Goal: Transaction & Acquisition: Purchase product/service

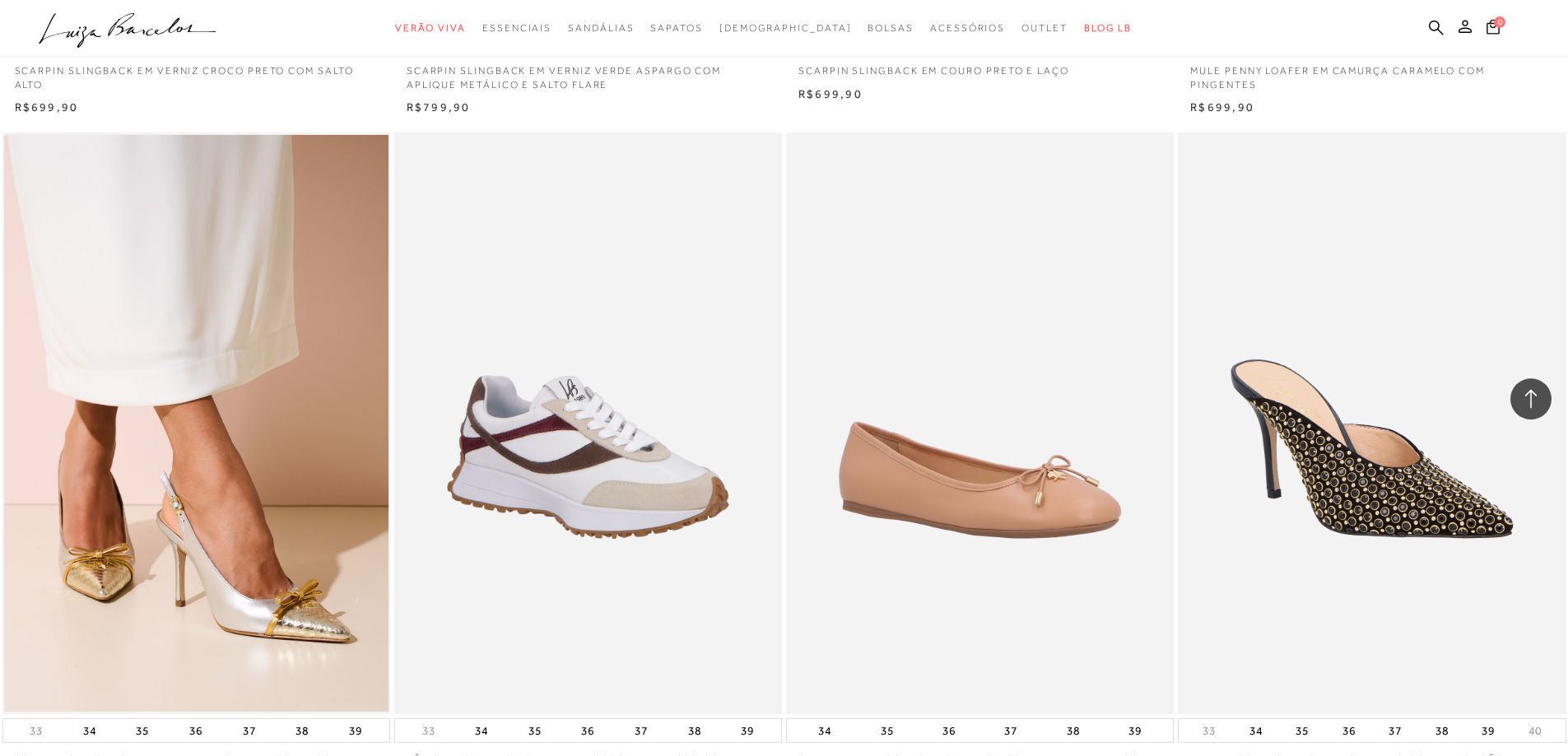
scroll to position [2551, 0]
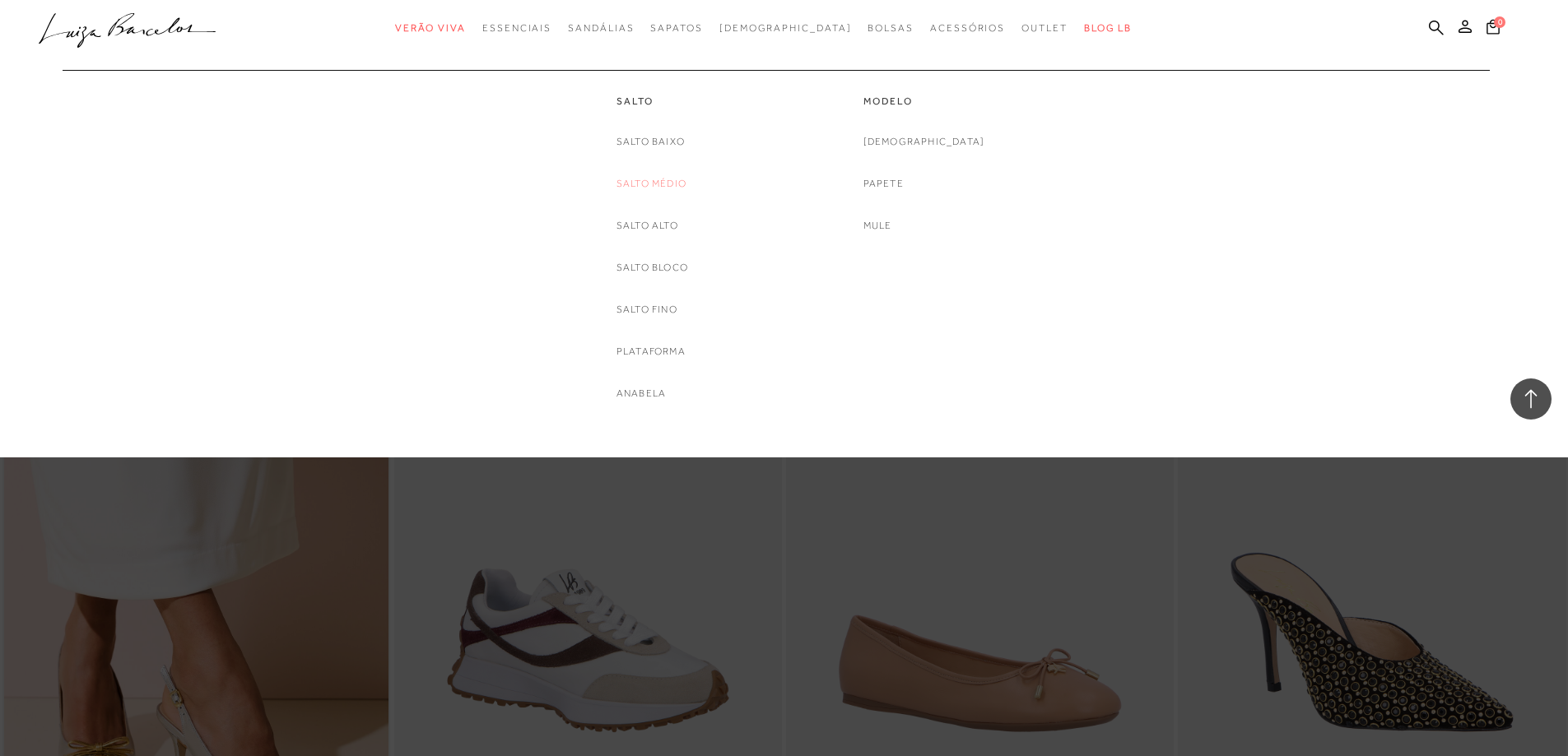
click at [647, 178] on link "Salto Médio" at bounding box center [652, 184] width 70 height 17
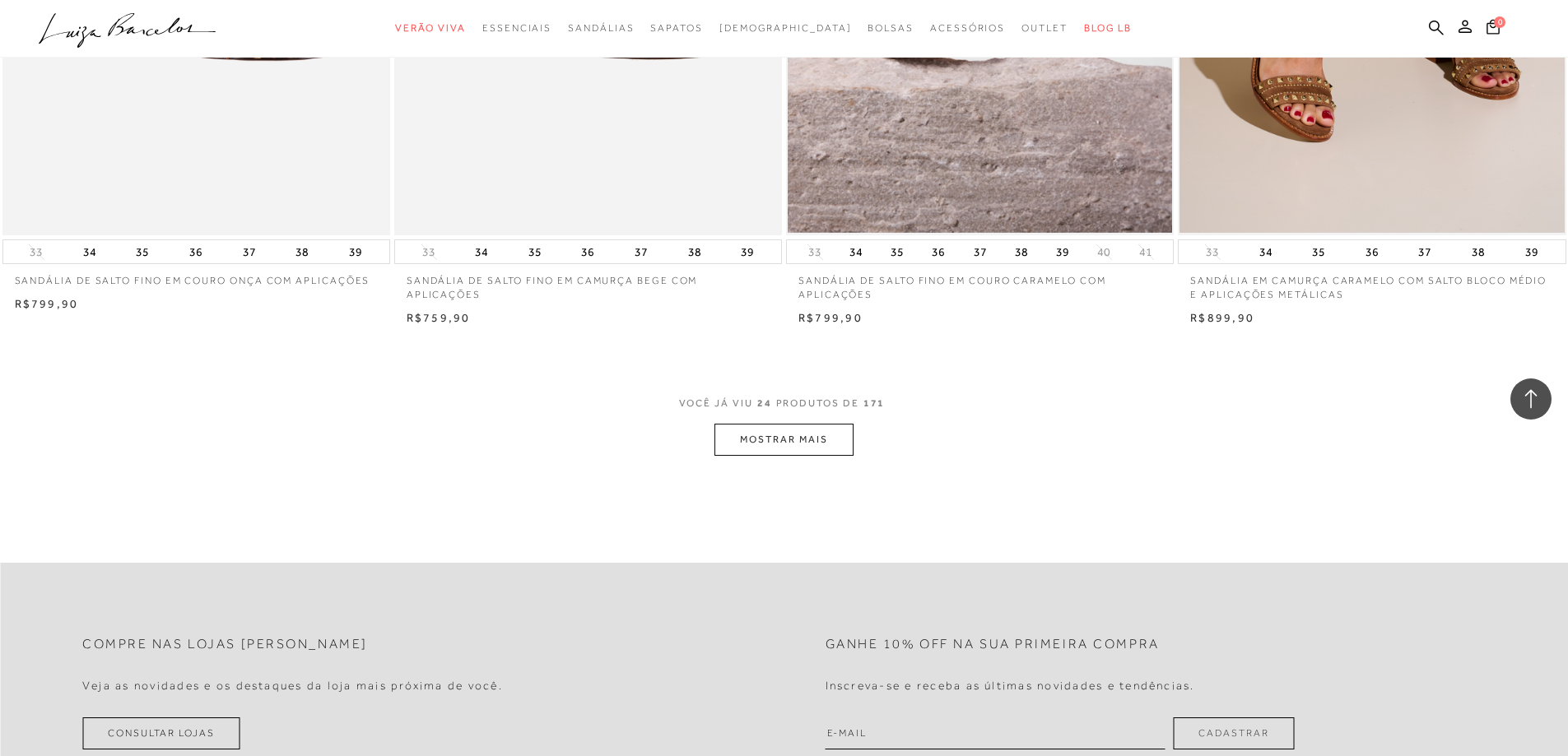
scroll to position [3950, 0]
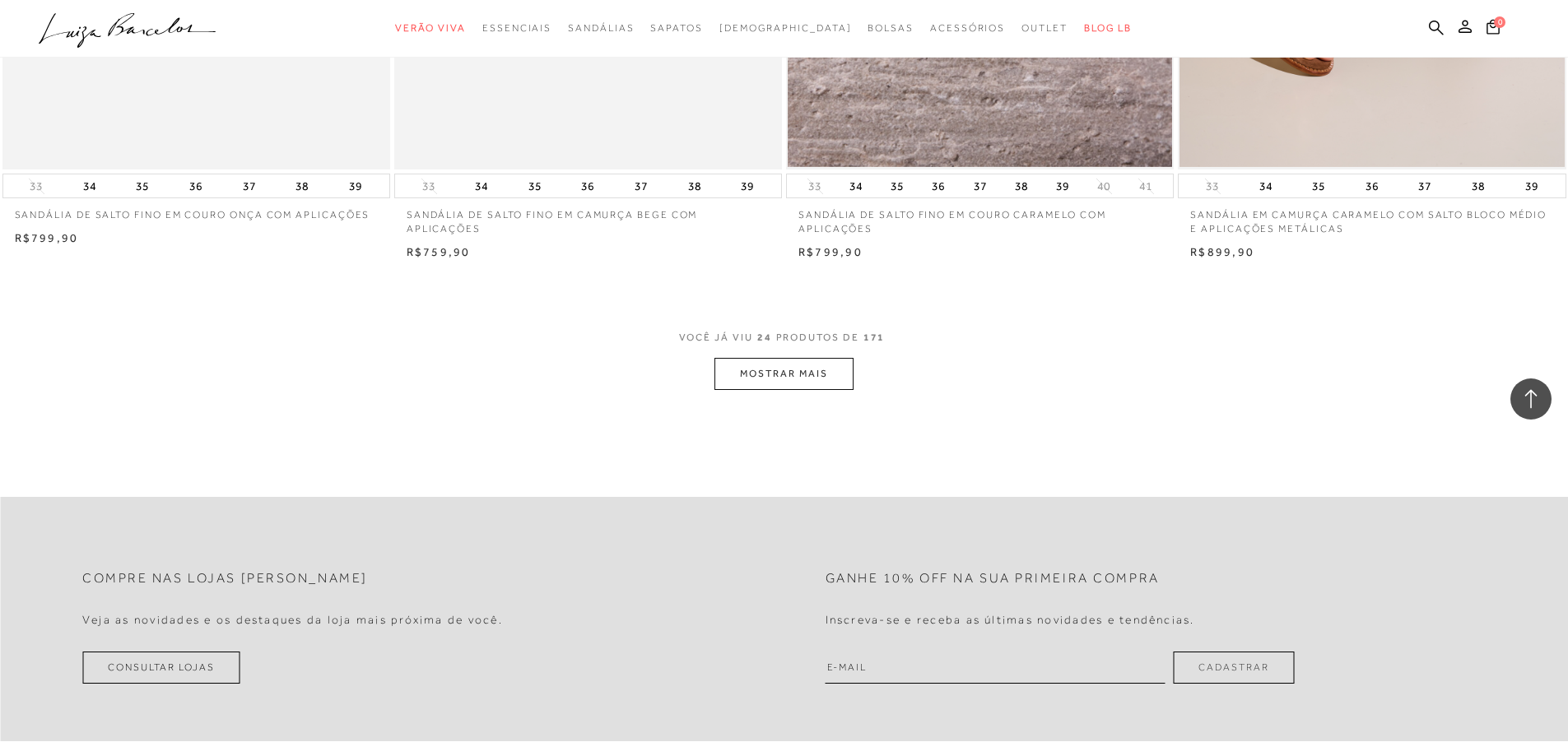
click at [821, 368] on button "MOSTRAR MAIS" at bounding box center [784, 374] width 139 height 32
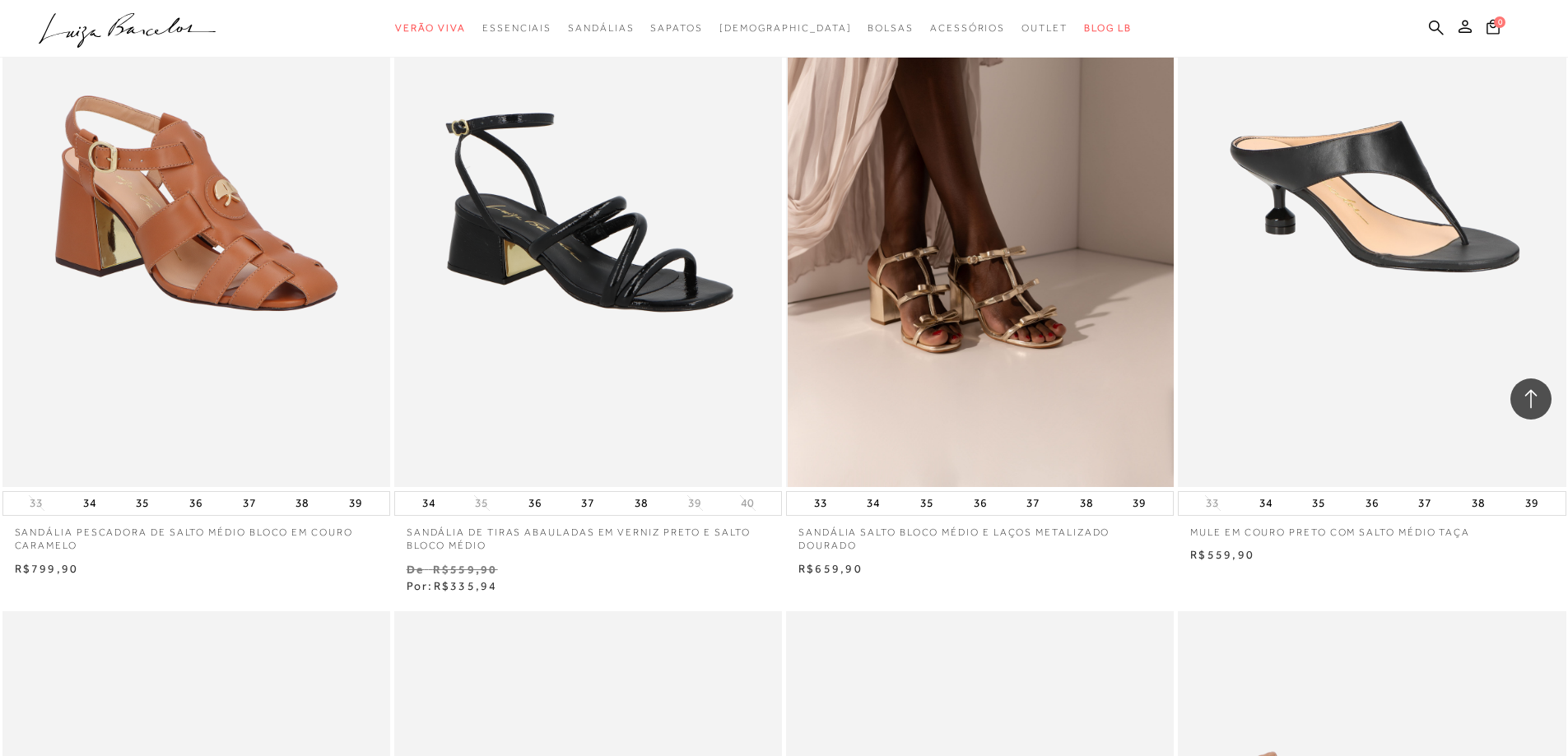
scroll to position [6582, 0]
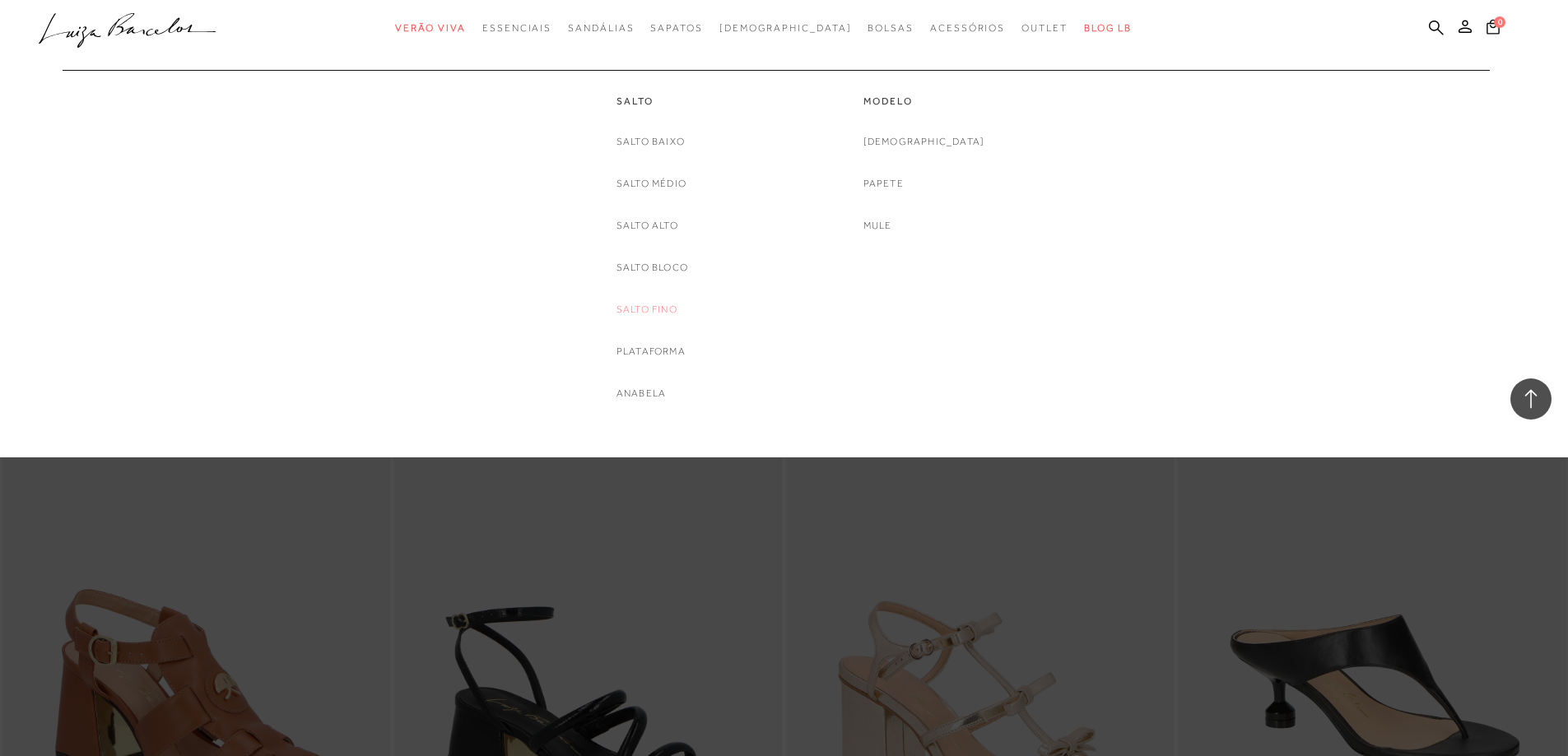
click at [634, 312] on link "Salto Fino" at bounding box center [647, 309] width 61 height 17
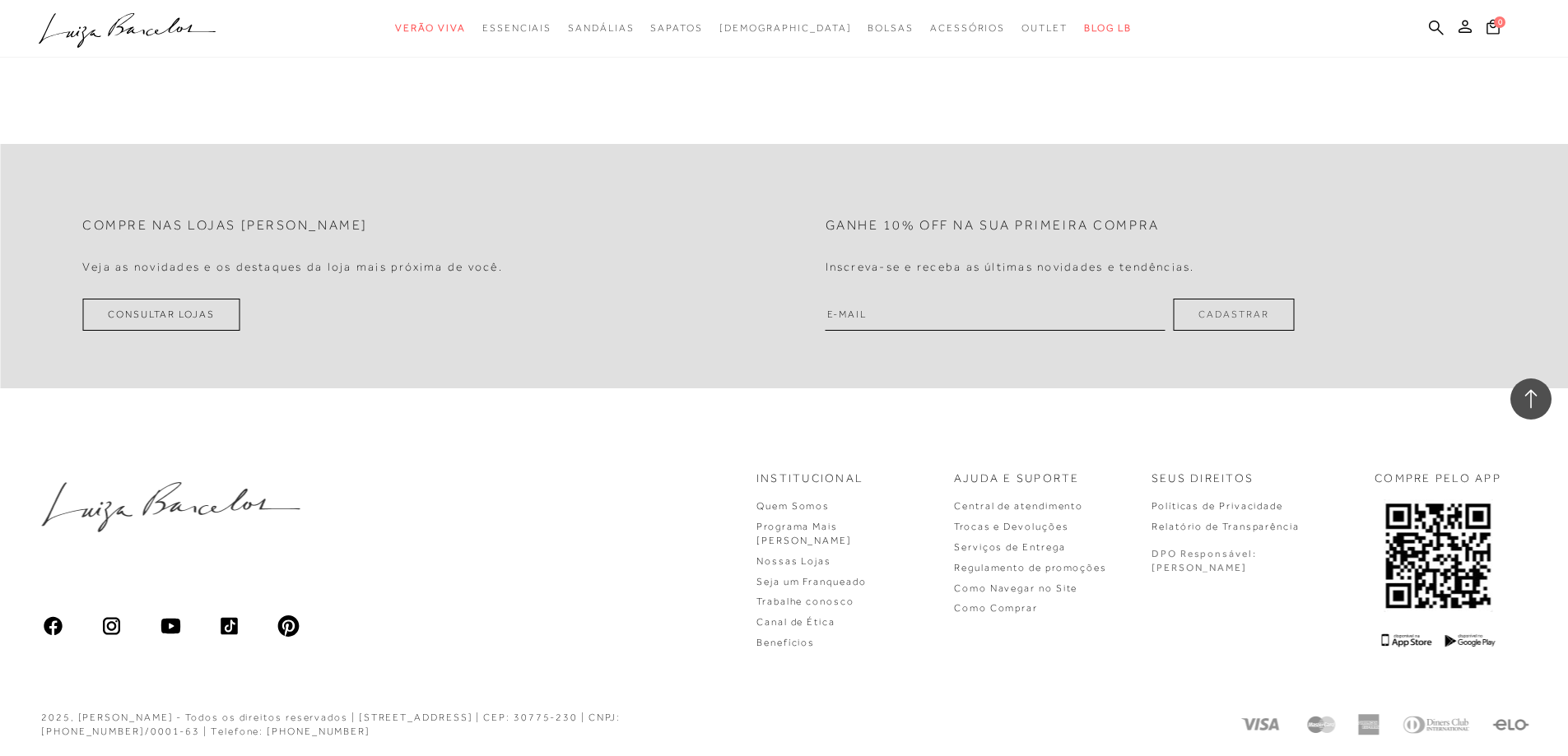
scroll to position [4166, 0]
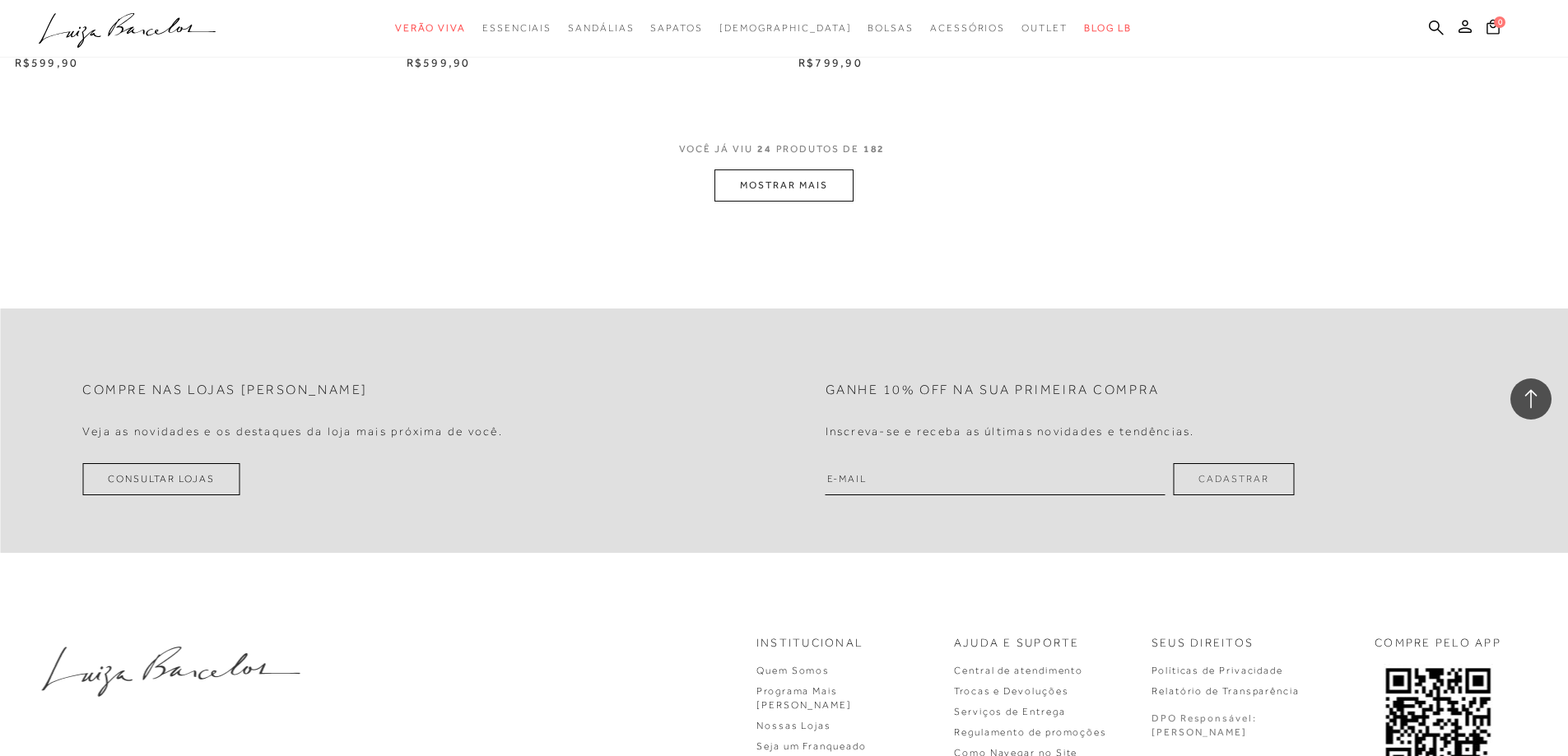
click at [770, 195] on button "MOSTRAR MAIS" at bounding box center [784, 186] width 139 height 32
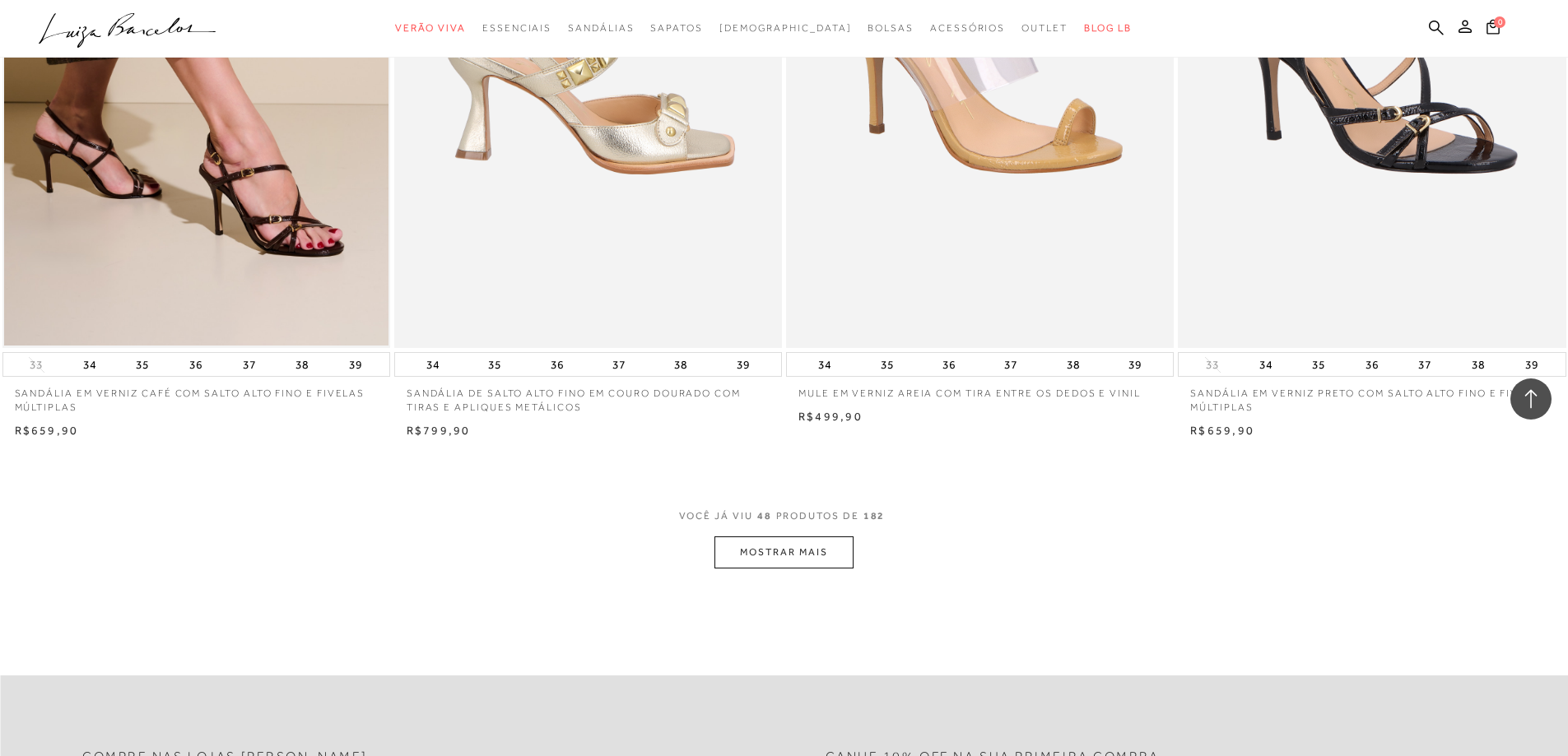
scroll to position [7950, 0]
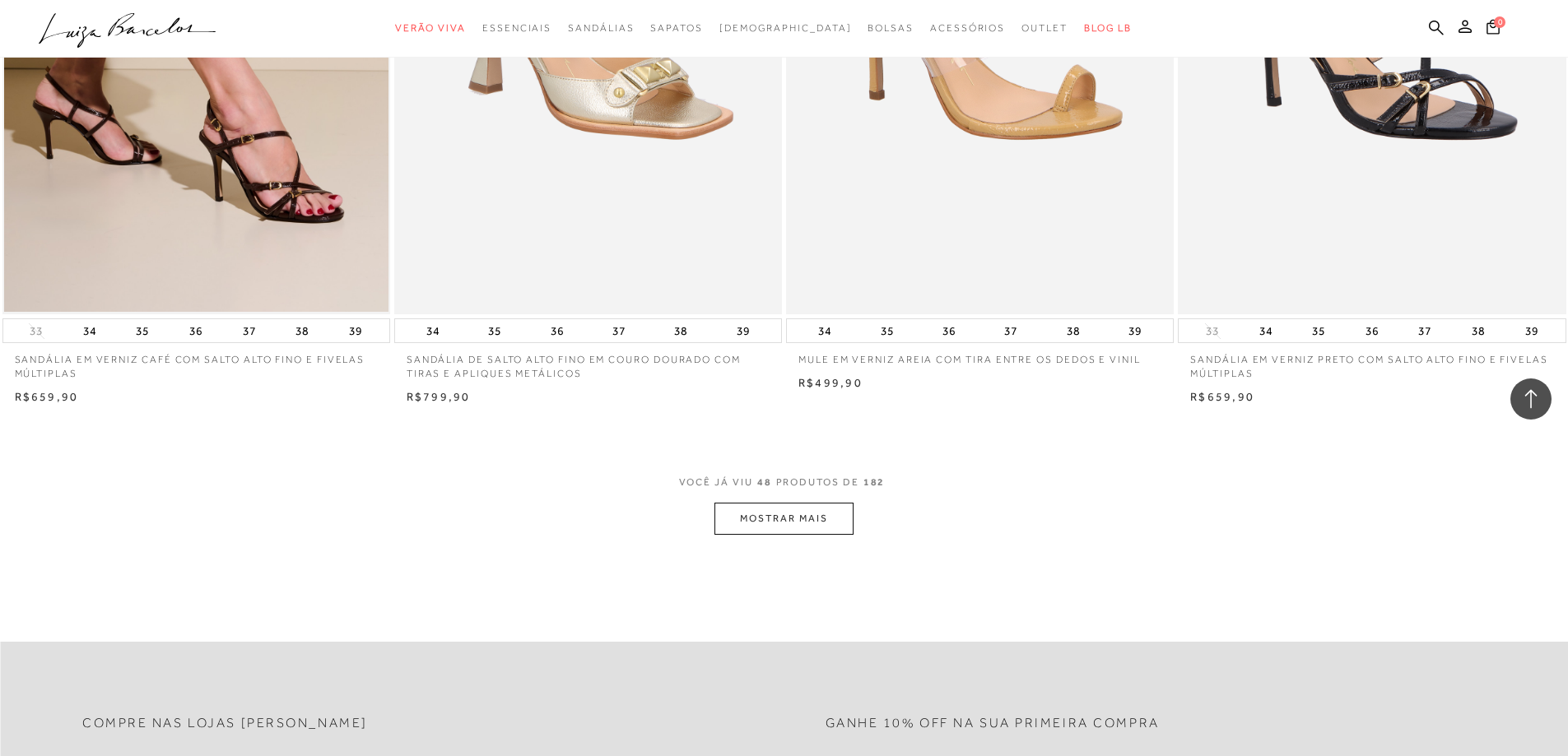
click at [795, 521] on button "MOSTRAR MAIS" at bounding box center [784, 518] width 139 height 32
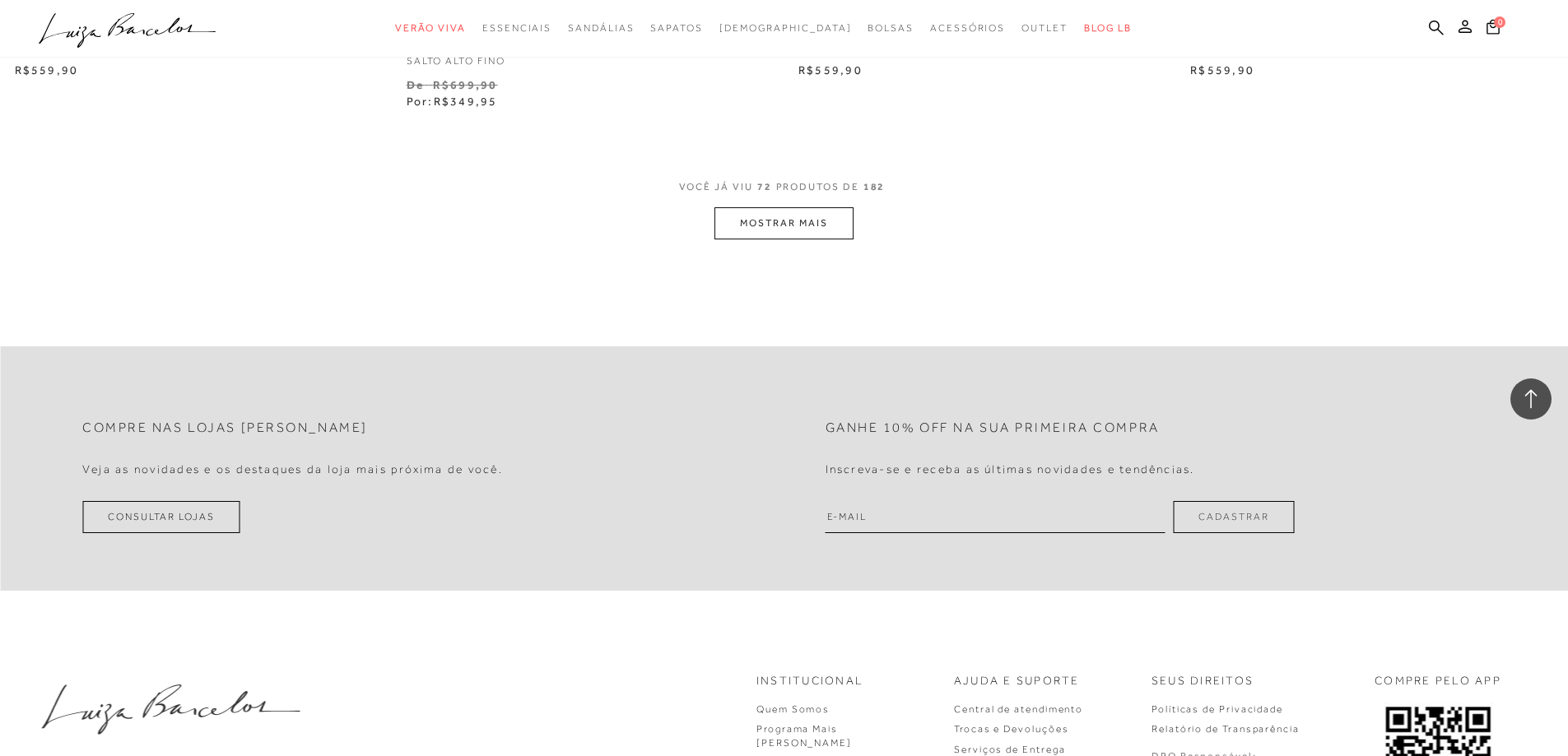
scroll to position [12476, 0]
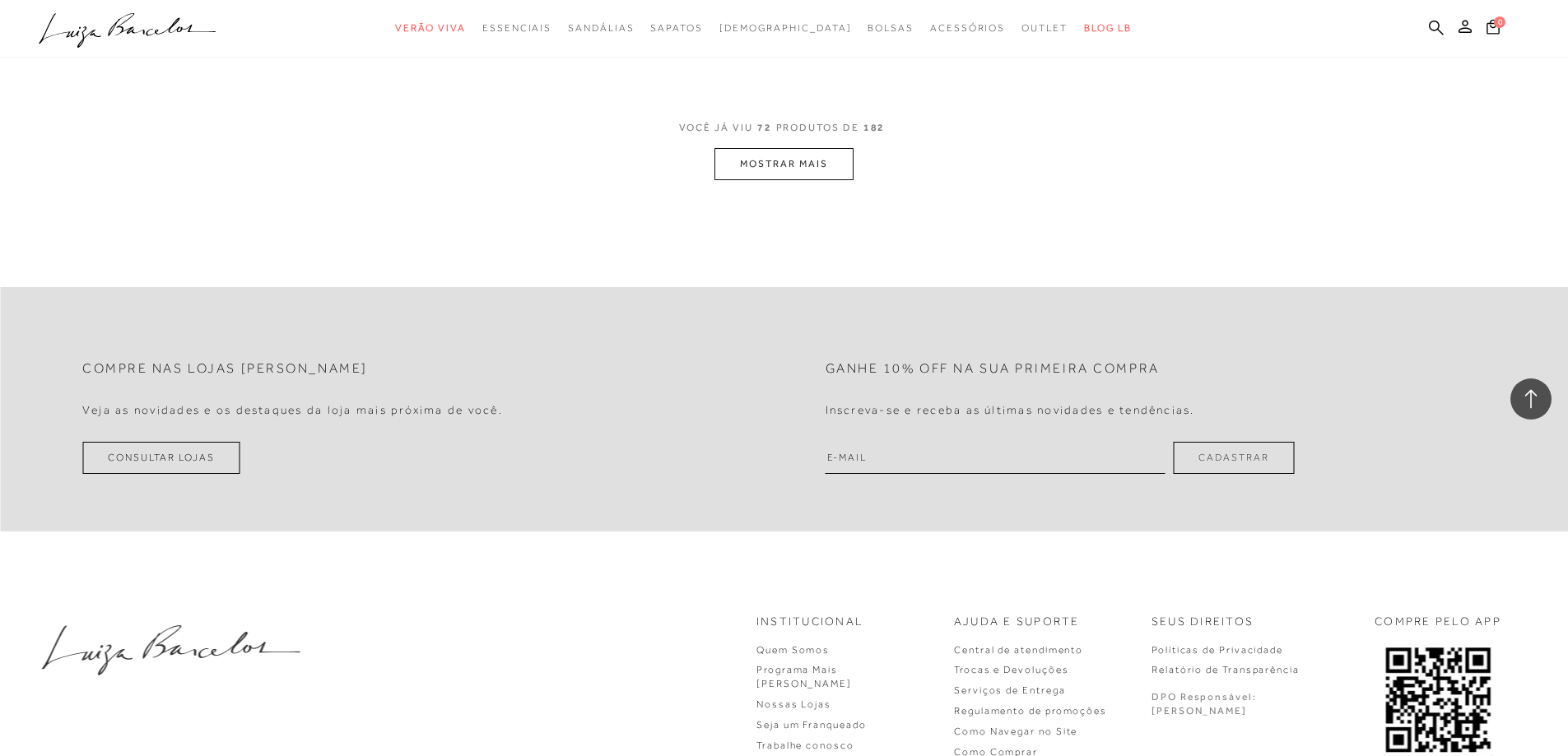
click at [788, 163] on button "MOSTRAR MAIS" at bounding box center [784, 164] width 139 height 32
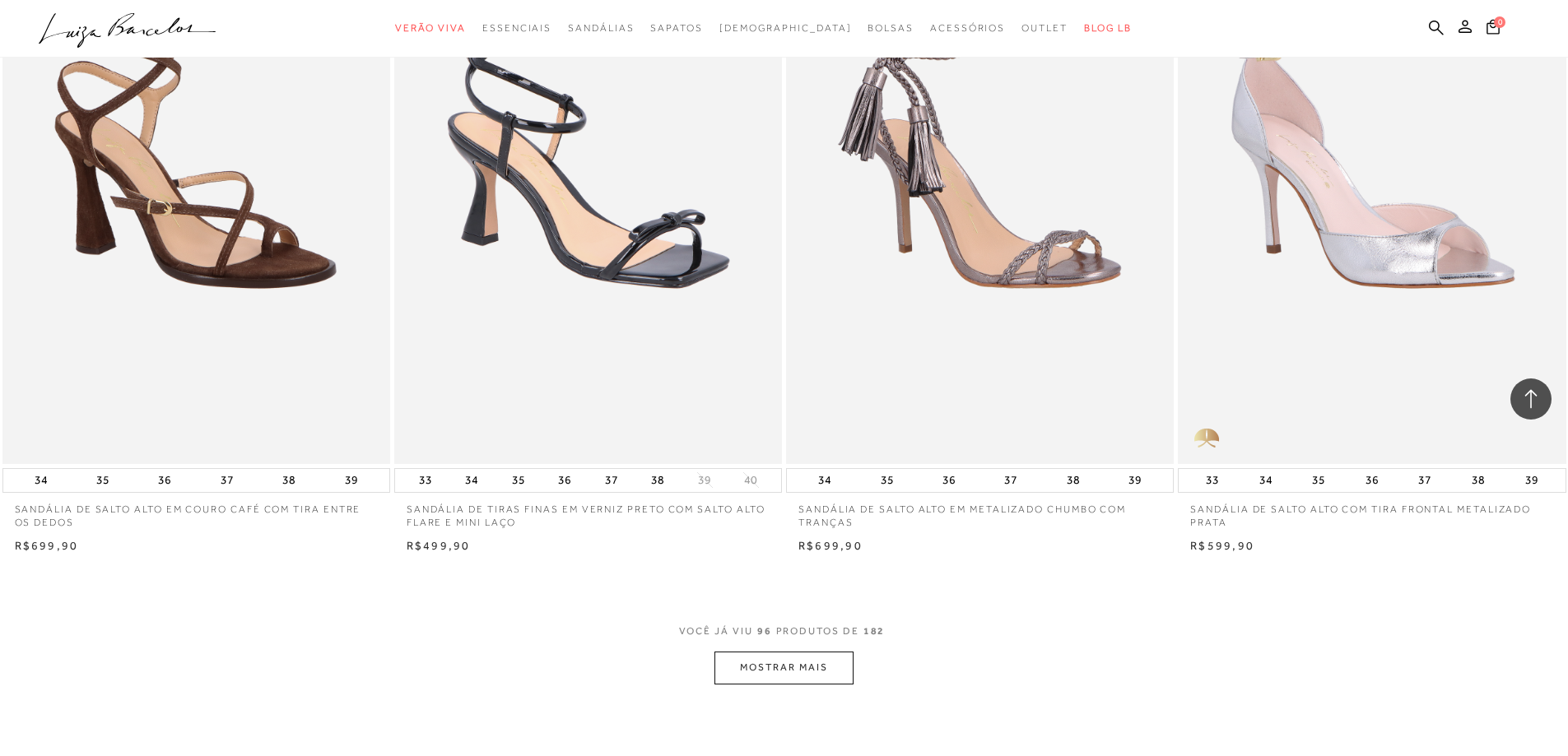
scroll to position [16425, 0]
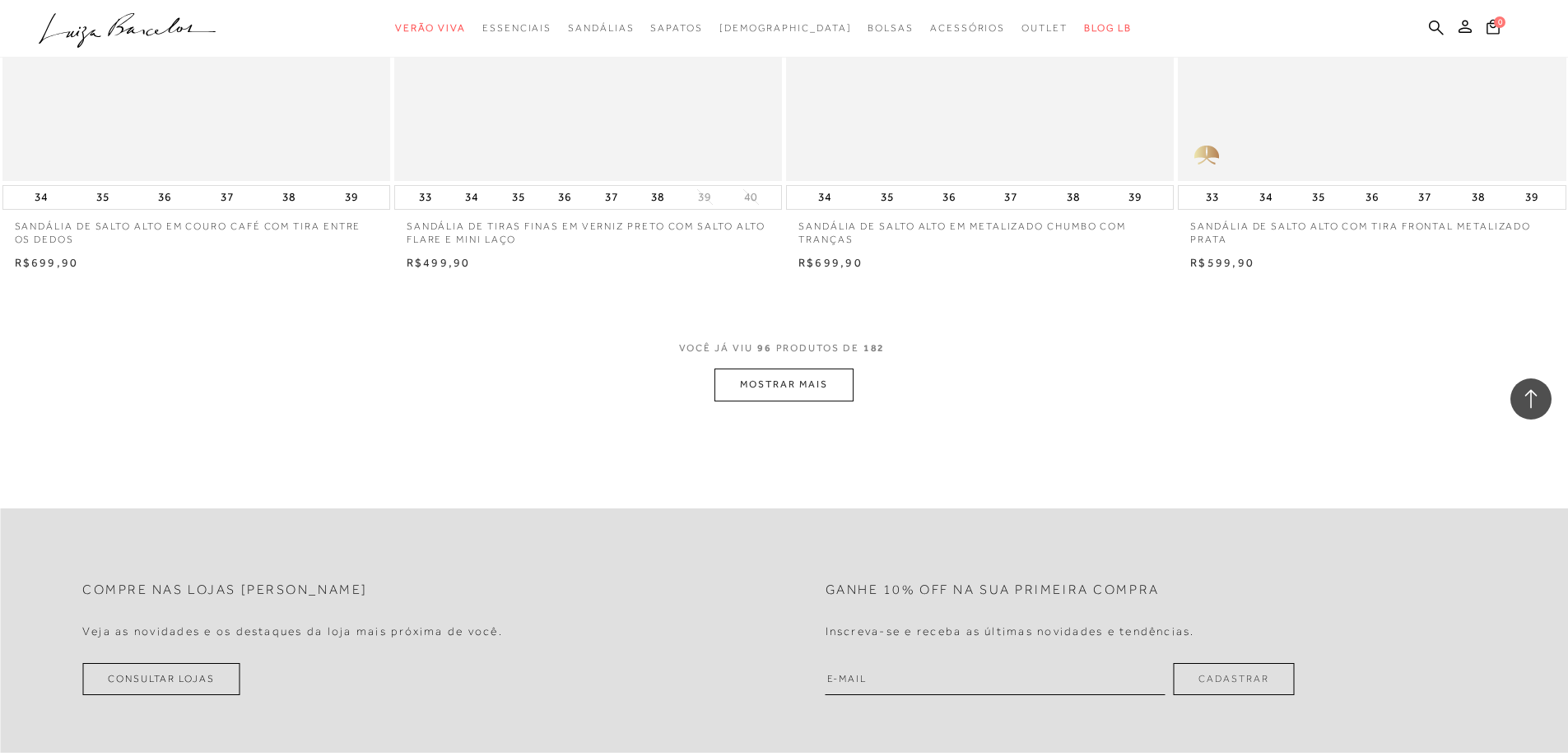
click at [798, 382] on button "MOSTRAR MAIS" at bounding box center [784, 385] width 139 height 32
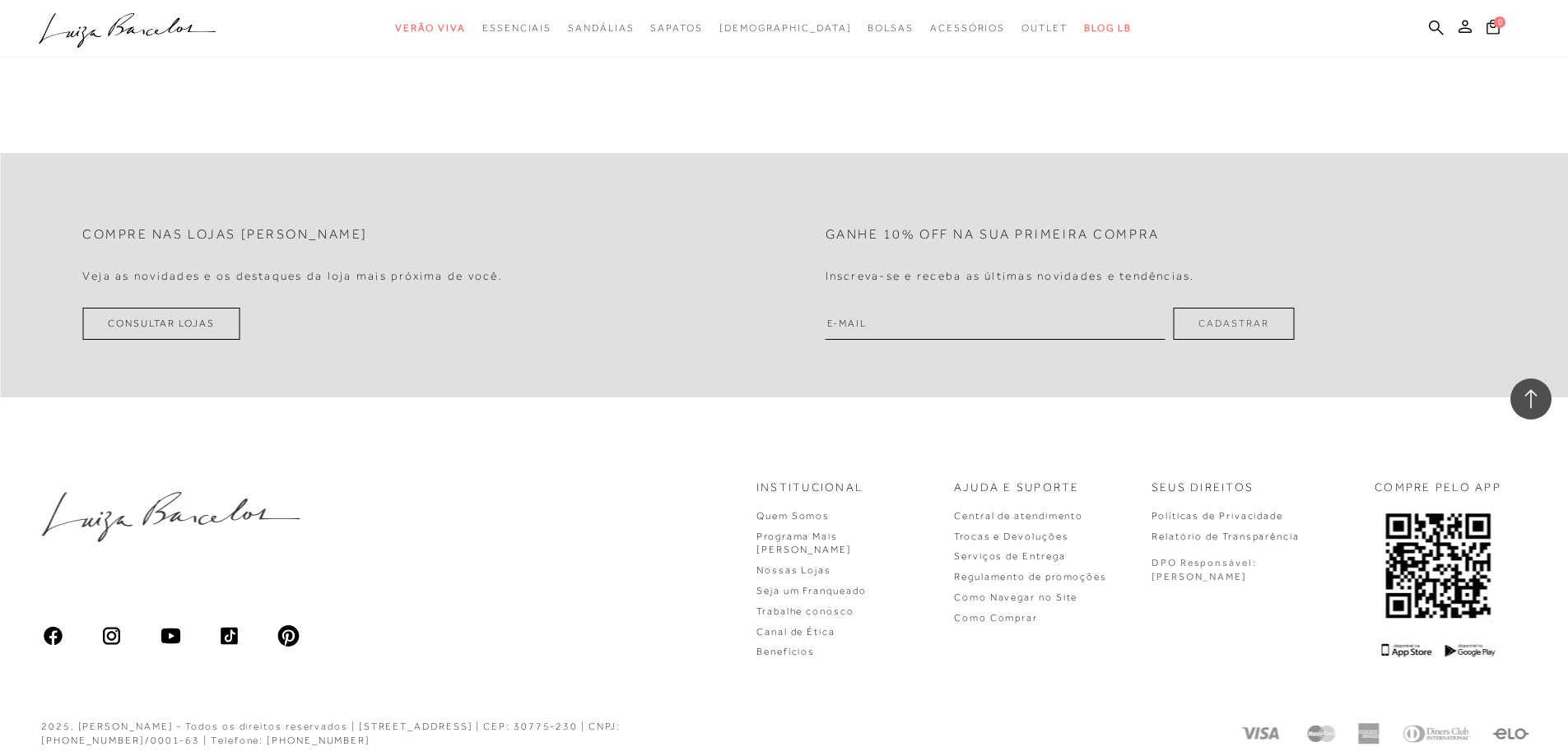
scroll to position [20539, 0]
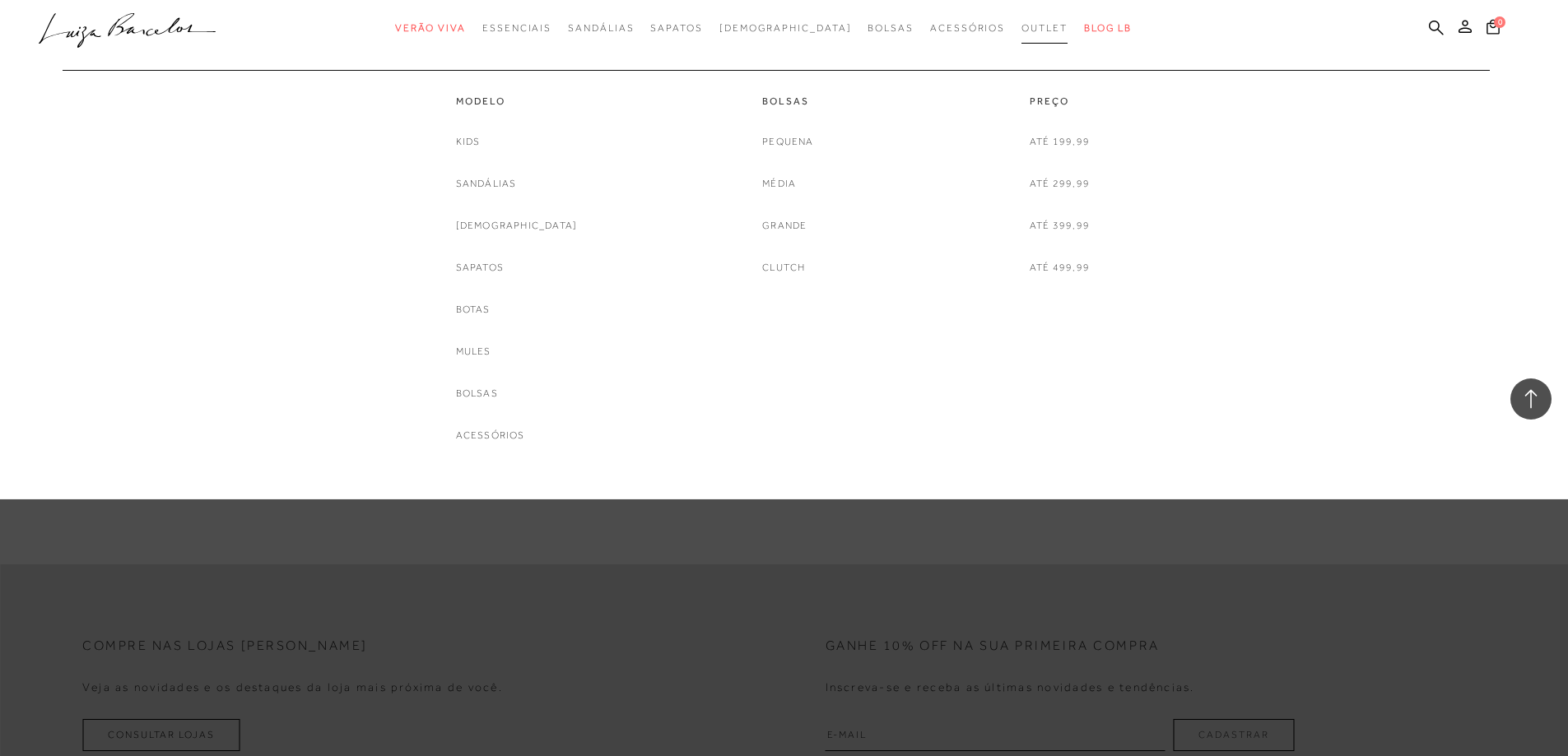
click at [1021, 29] on span "Outlet" at bounding box center [1044, 28] width 46 height 11
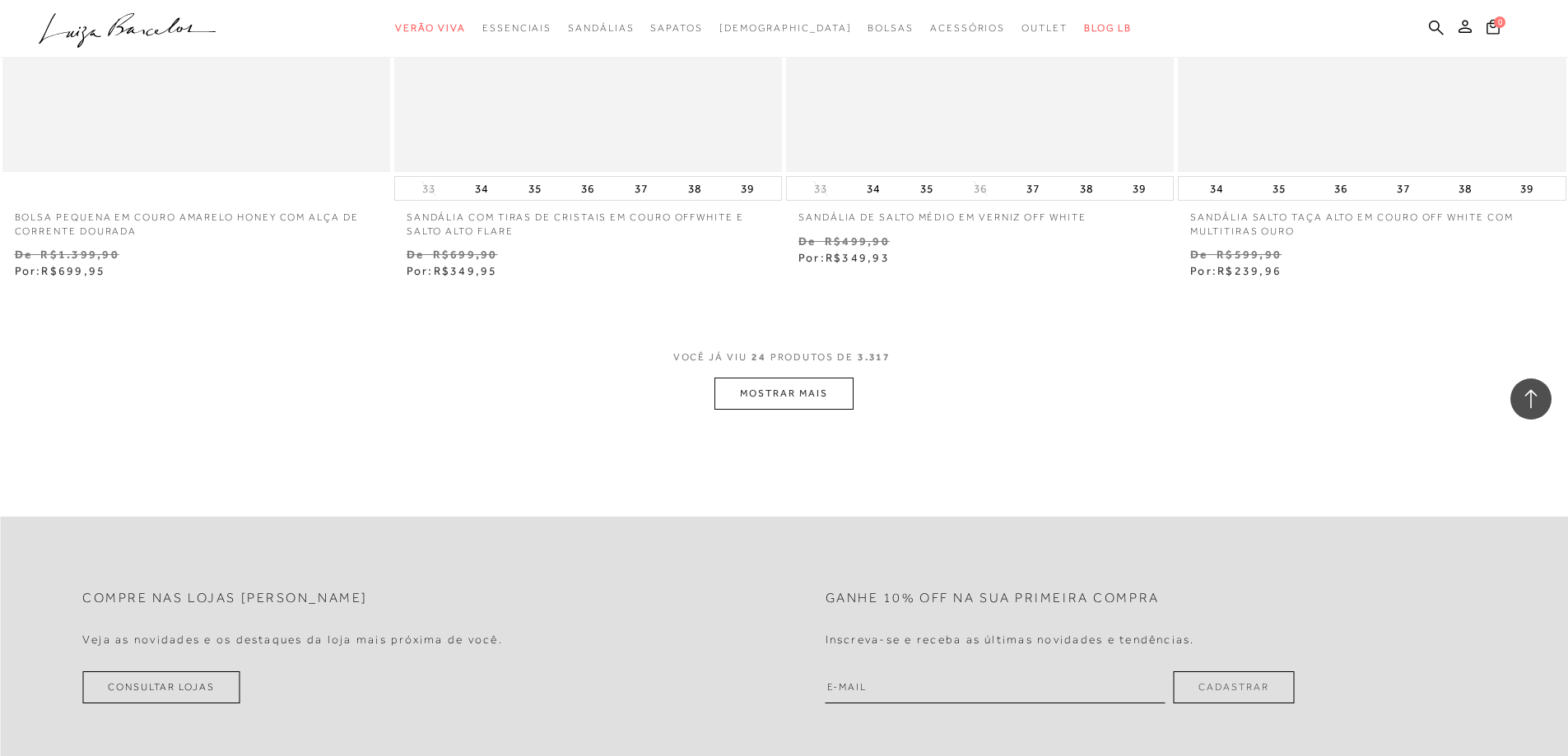
scroll to position [4032, 0]
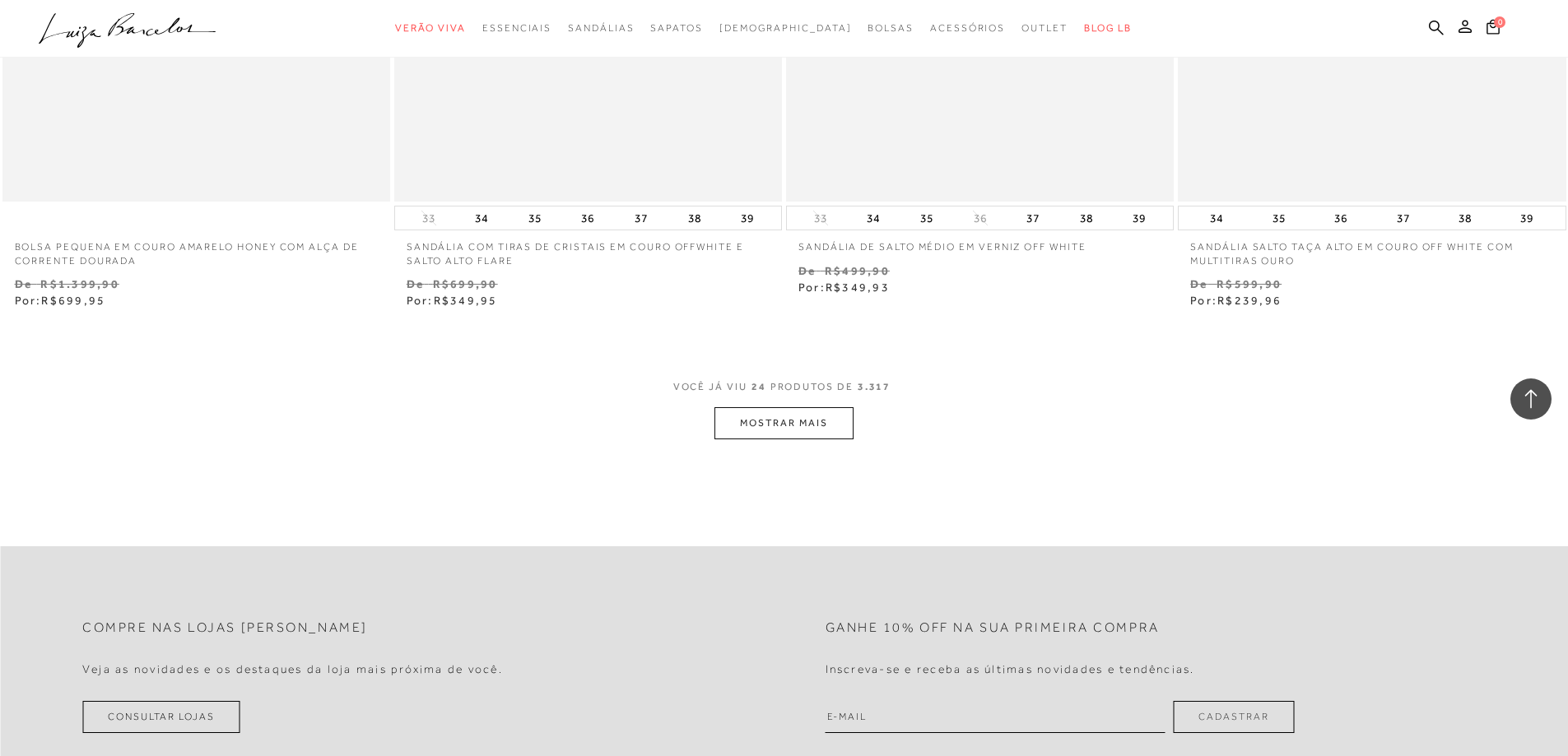
click at [773, 424] on button "MOSTRAR MAIS" at bounding box center [784, 423] width 139 height 32
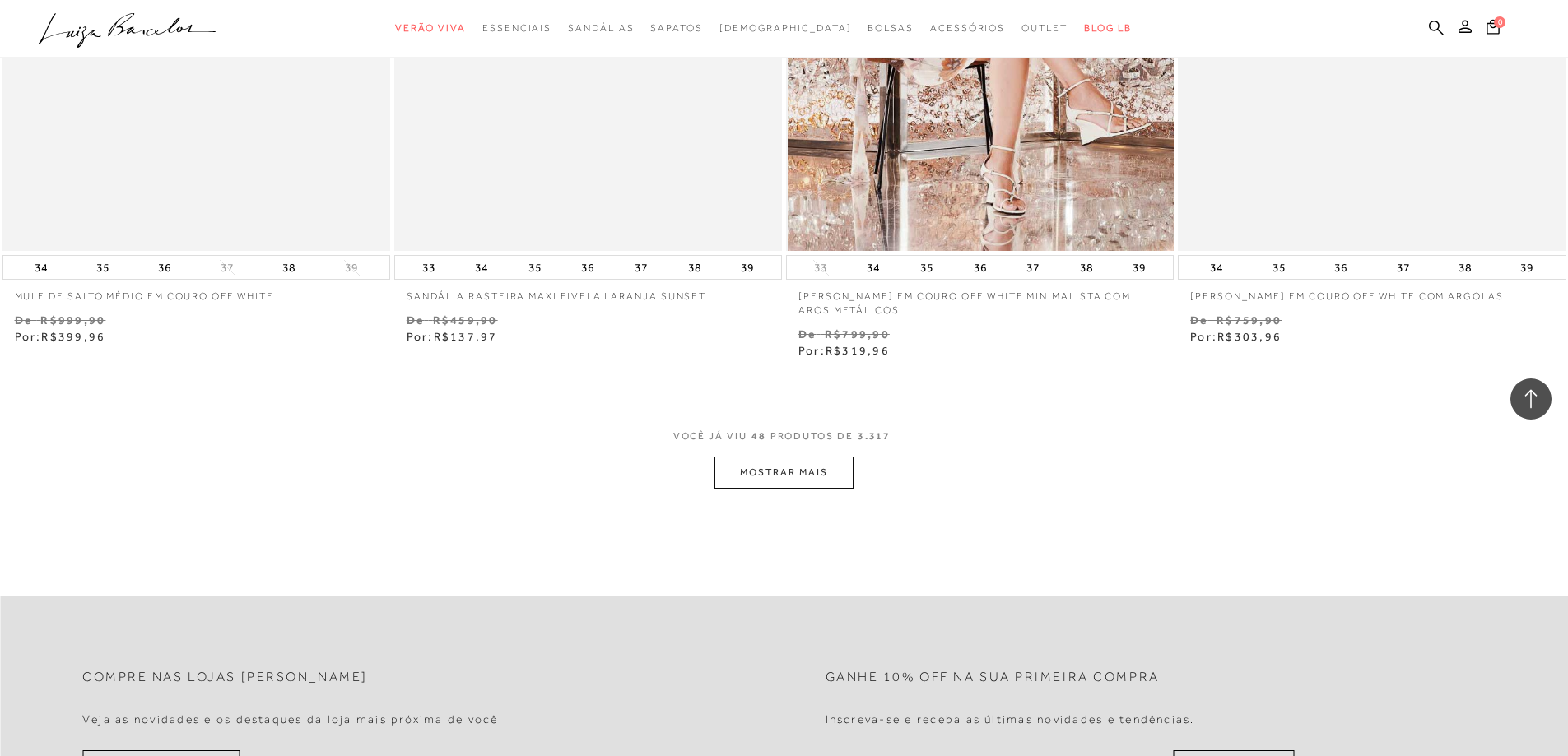
scroll to position [8310, 0]
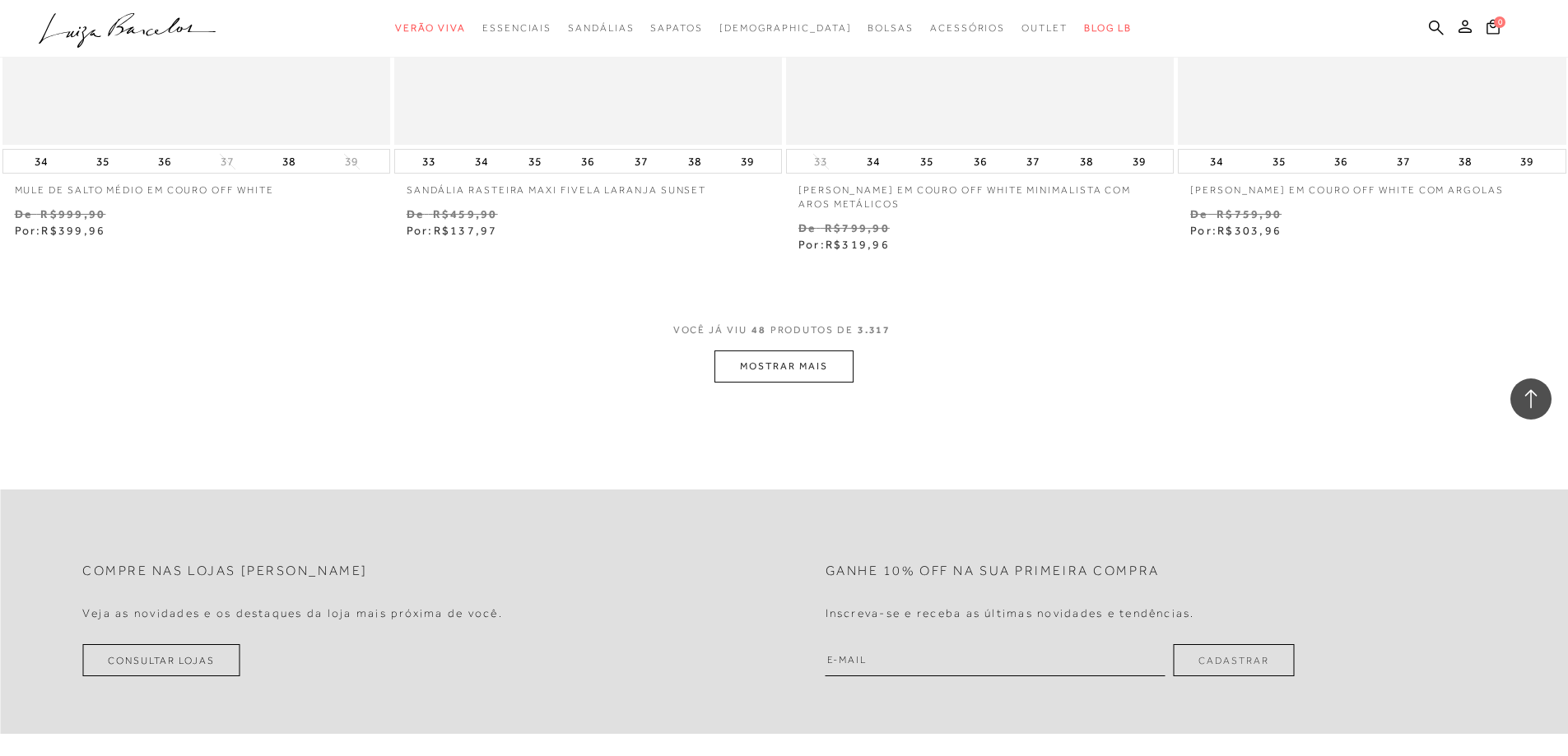
click at [821, 369] on button "MOSTRAR MAIS" at bounding box center [784, 367] width 139 height 32
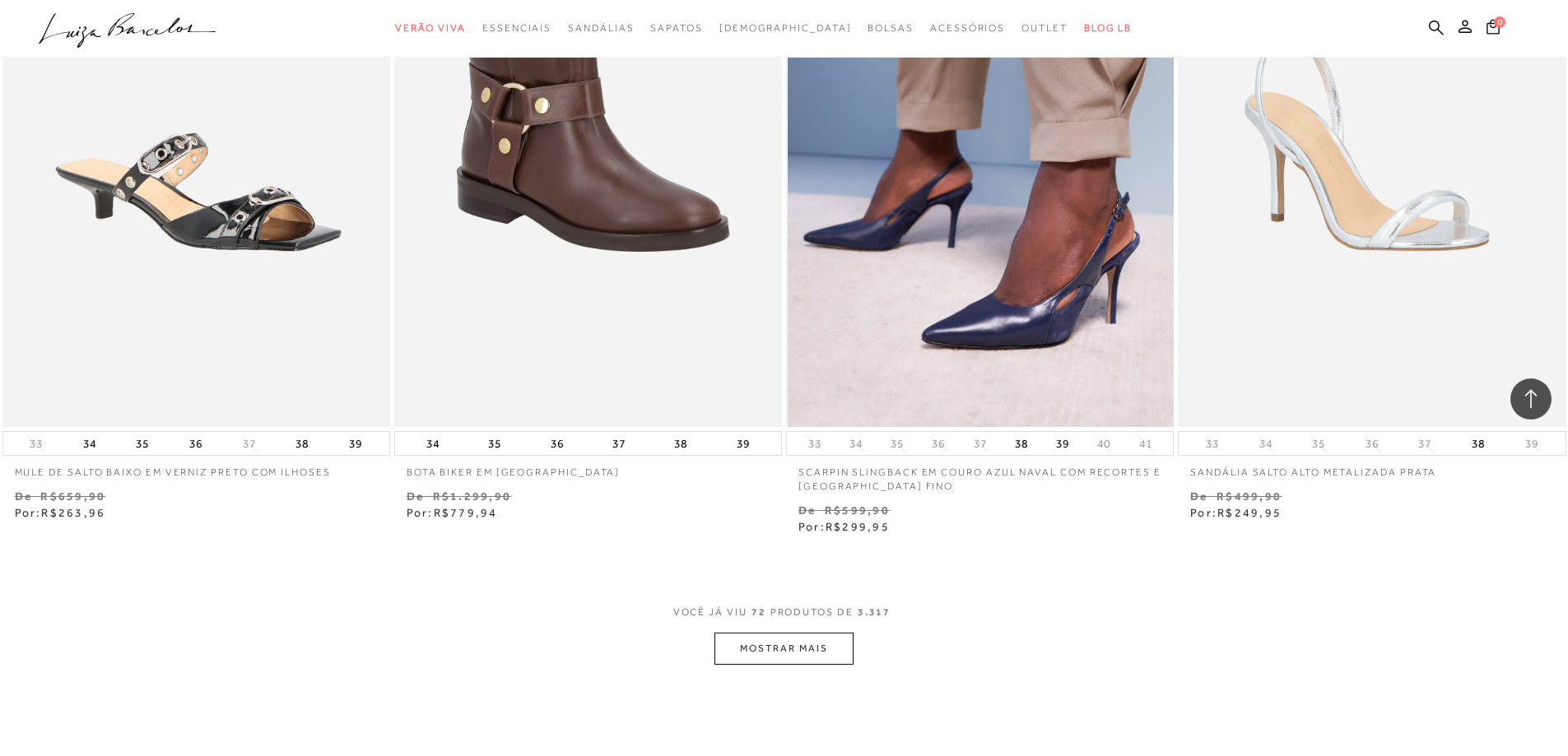
scroll to position [12259, 0]
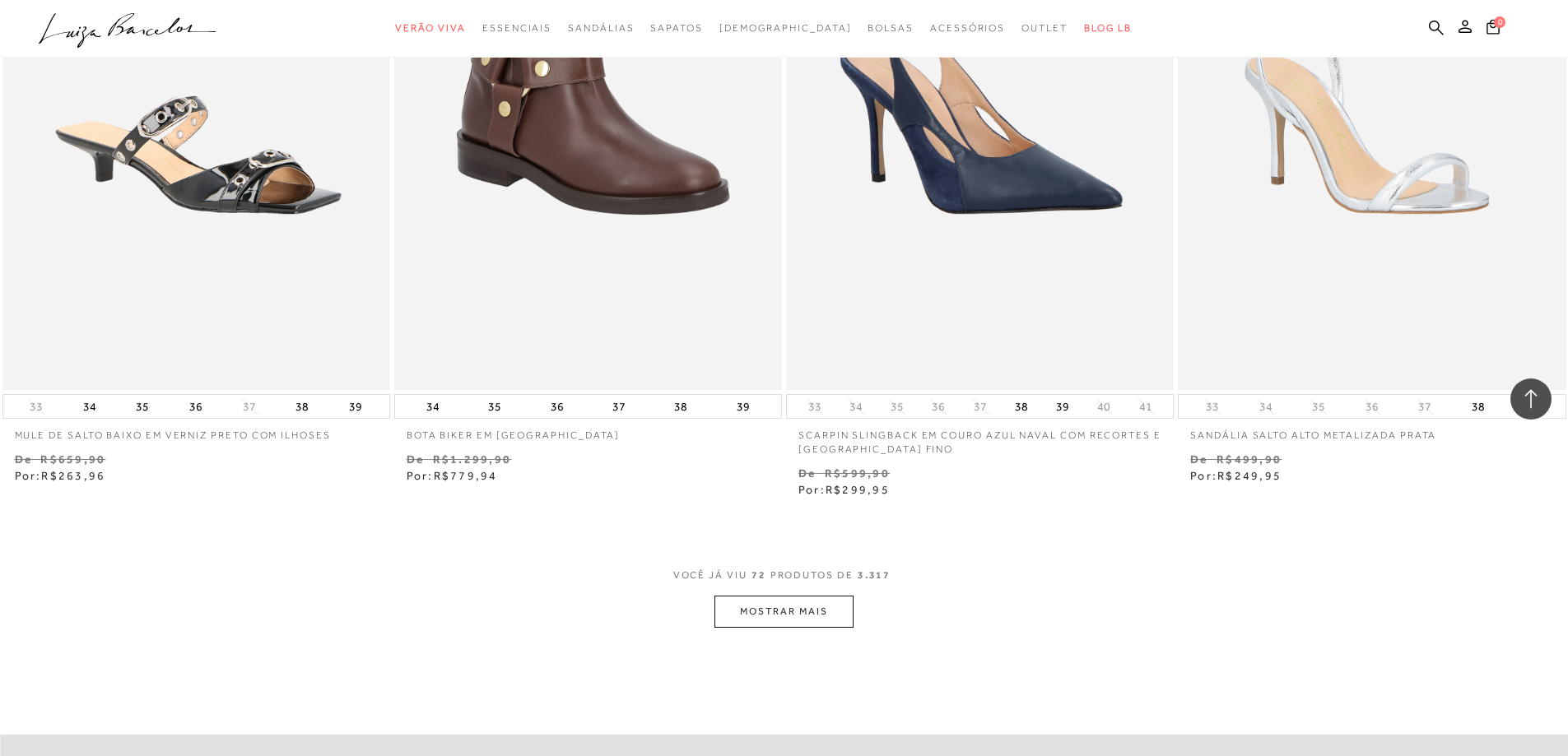
click at [806, 610] on button "MOSTRAR MAIS" at bounding box center [784, 612] width 139 height 32
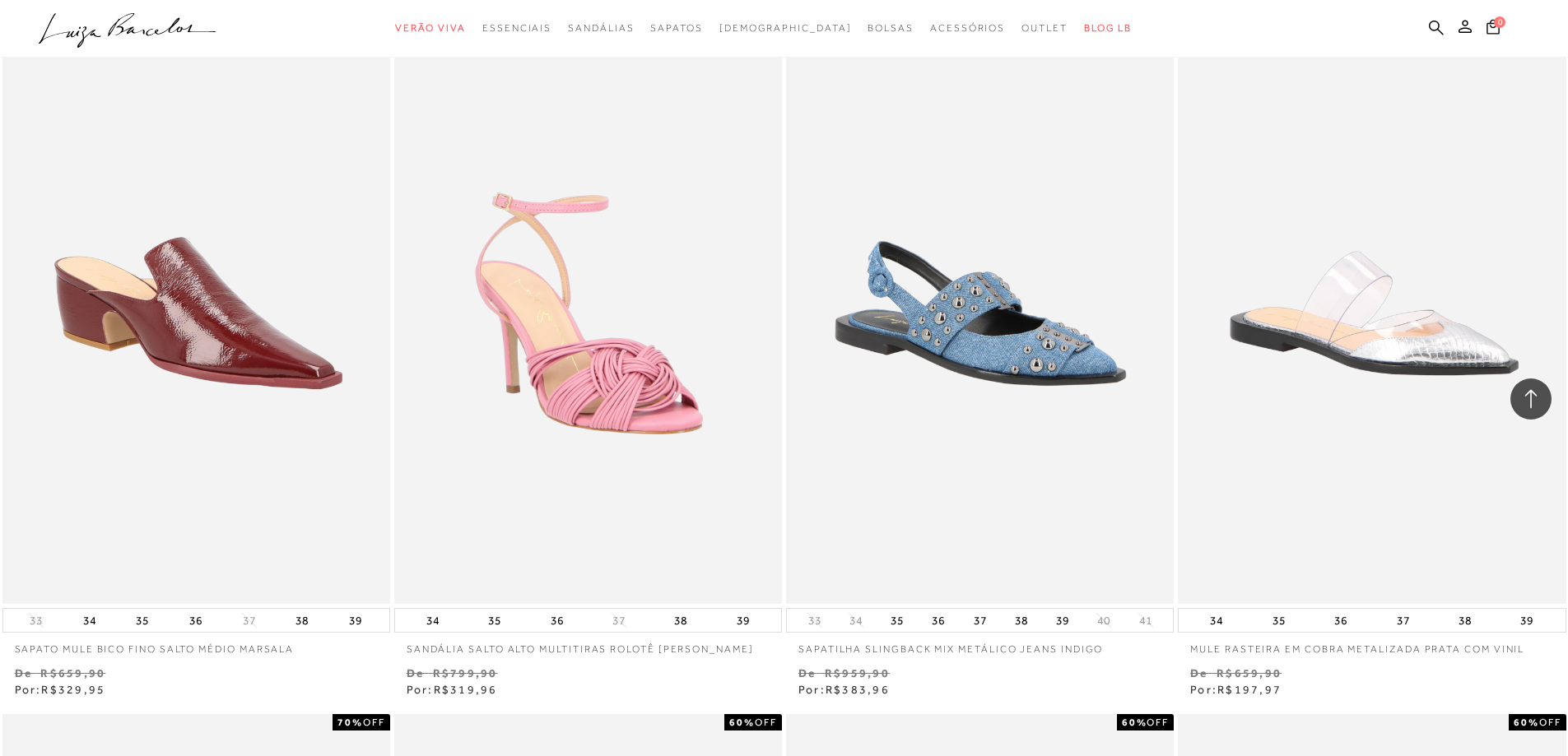
scroll to position [8721, 0]
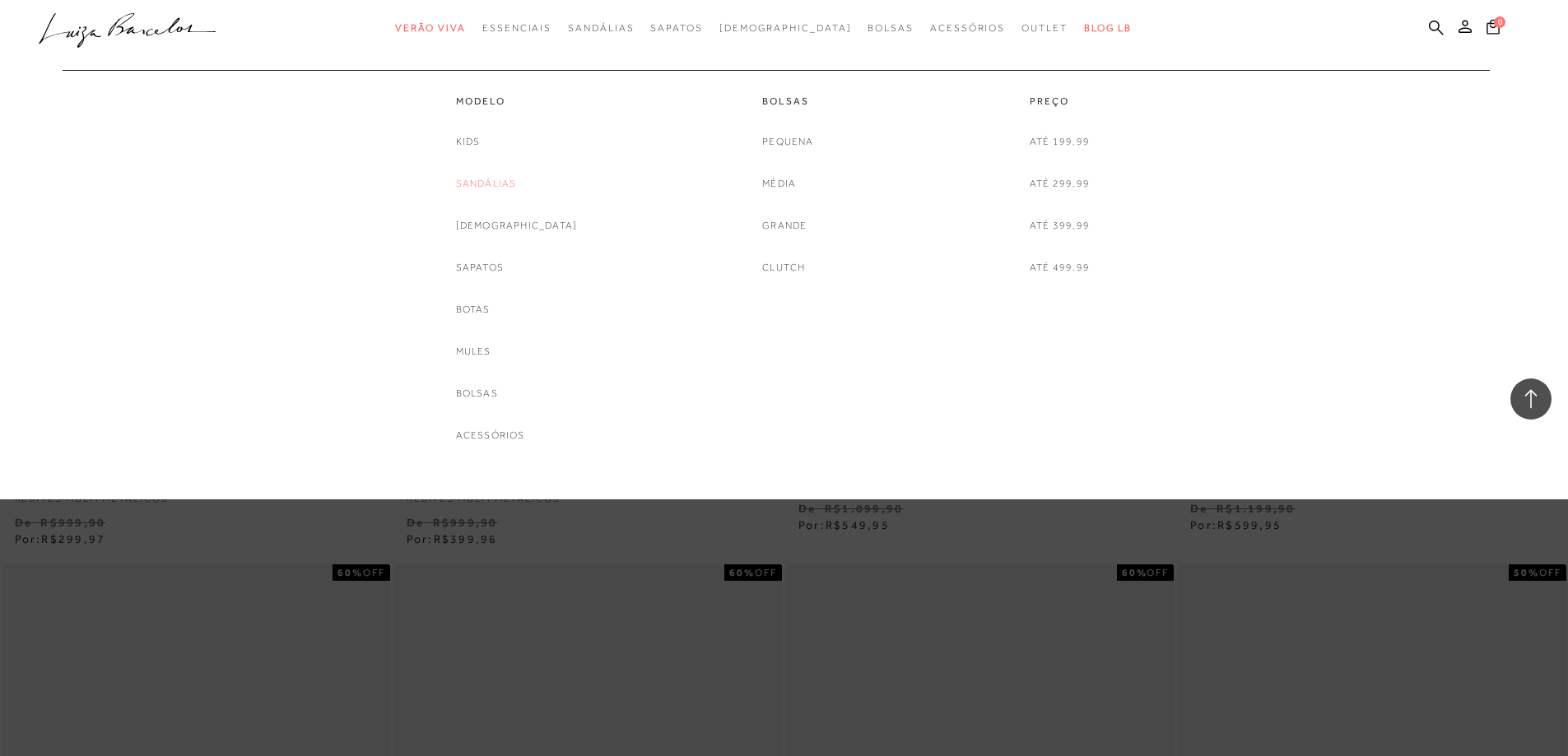
click at [515, 186] on link "Sandálias" at bounding box center [487, 184] width 61 height 17
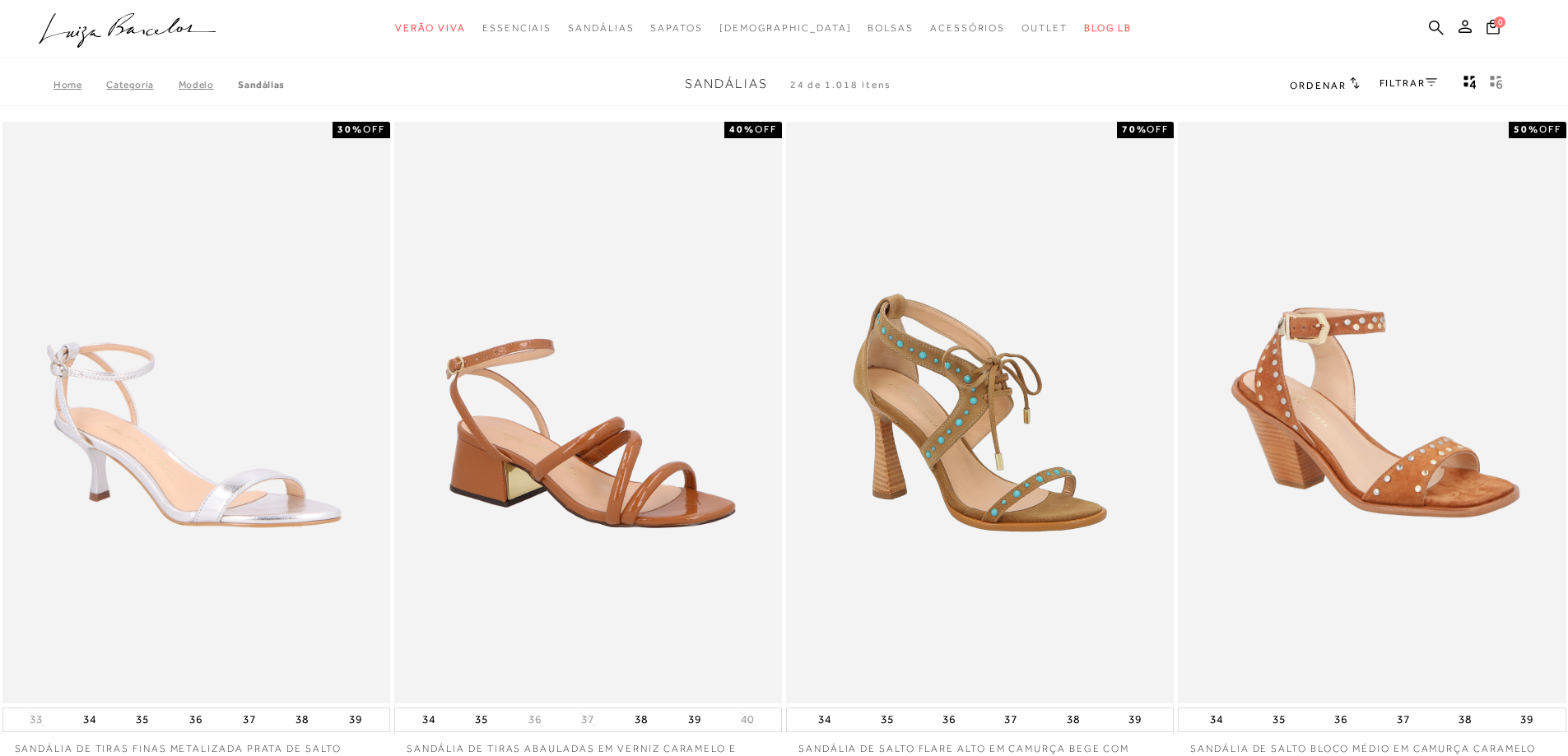
click at [1396, 83] on link "FILTRAR" at bounding box center [1408, 83] width 58 height 11
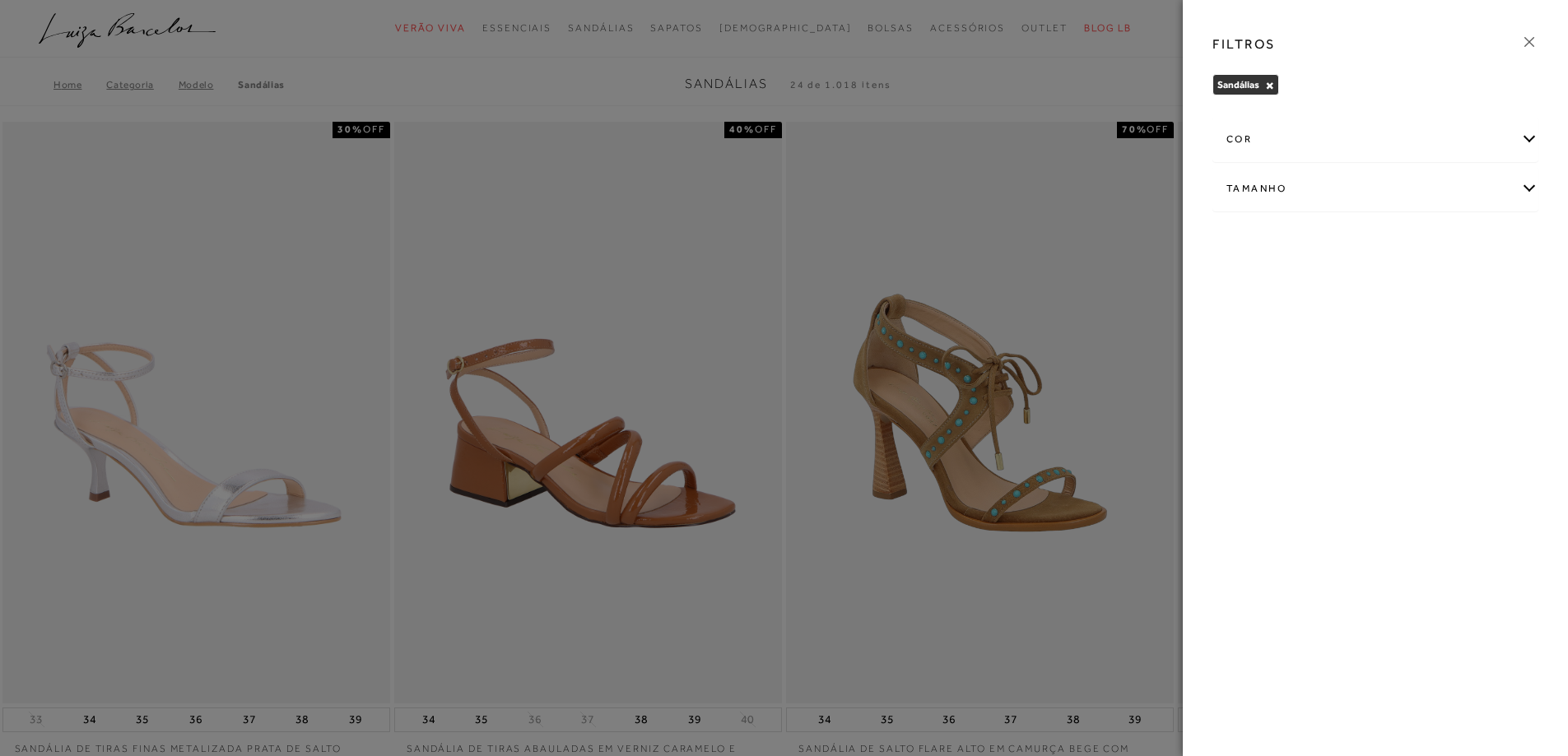
click at [1324, 182] on div "Tamanho" at bounding box center [1376, 189] width 324 height 43
click at [1489, 333] on ul "25 26" at bounding box center [1376, 307] width 300 height 168
click at [1473, 333] on label "38" at bounding box center [1461, 330] width 38 height 36
click at [1455, 333] on input "38" at bounding box center [1446, 331] width 16 height 16
checkbox input "true"
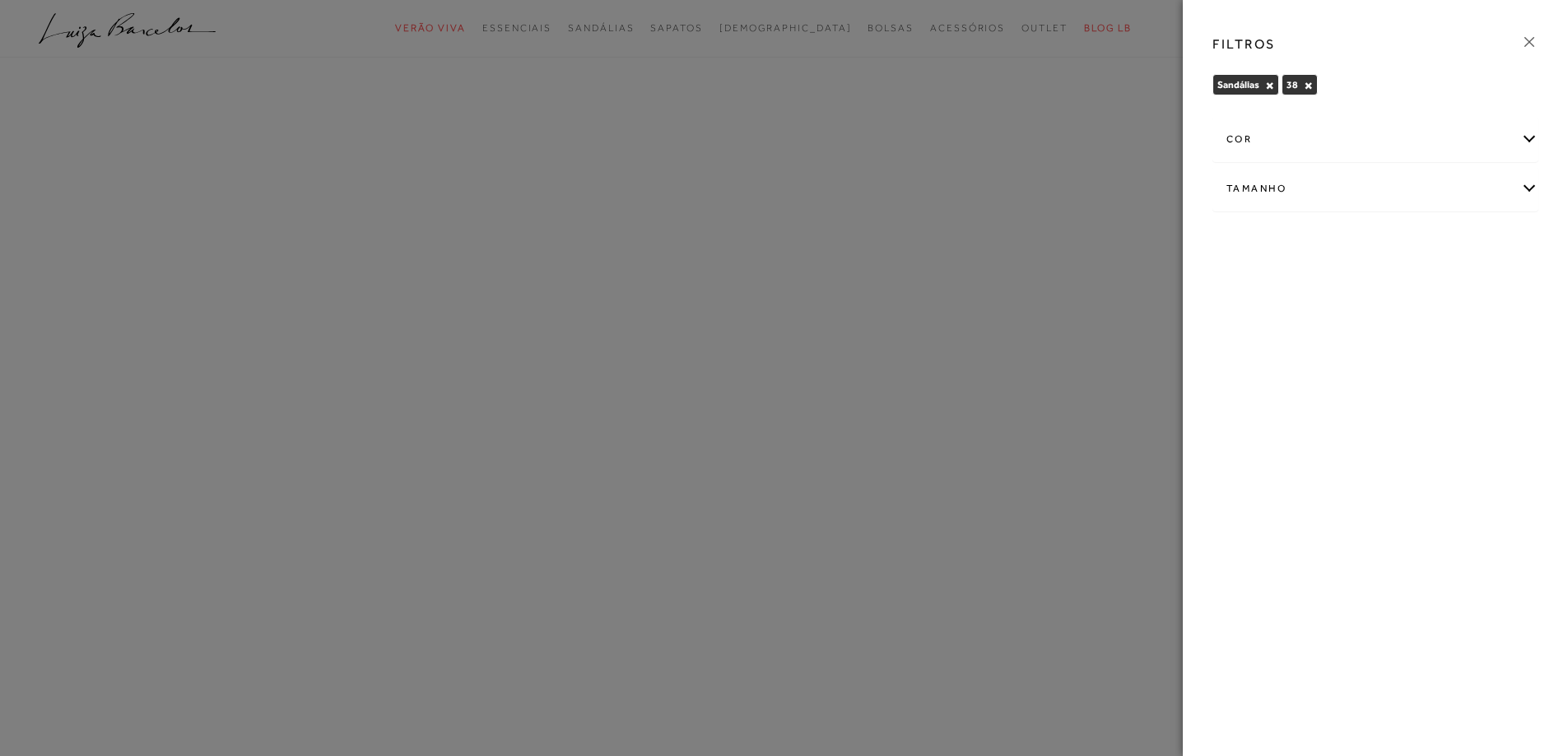
click at [1525, 40] on icon at bounding box center [1528, 41] width 18 height 18
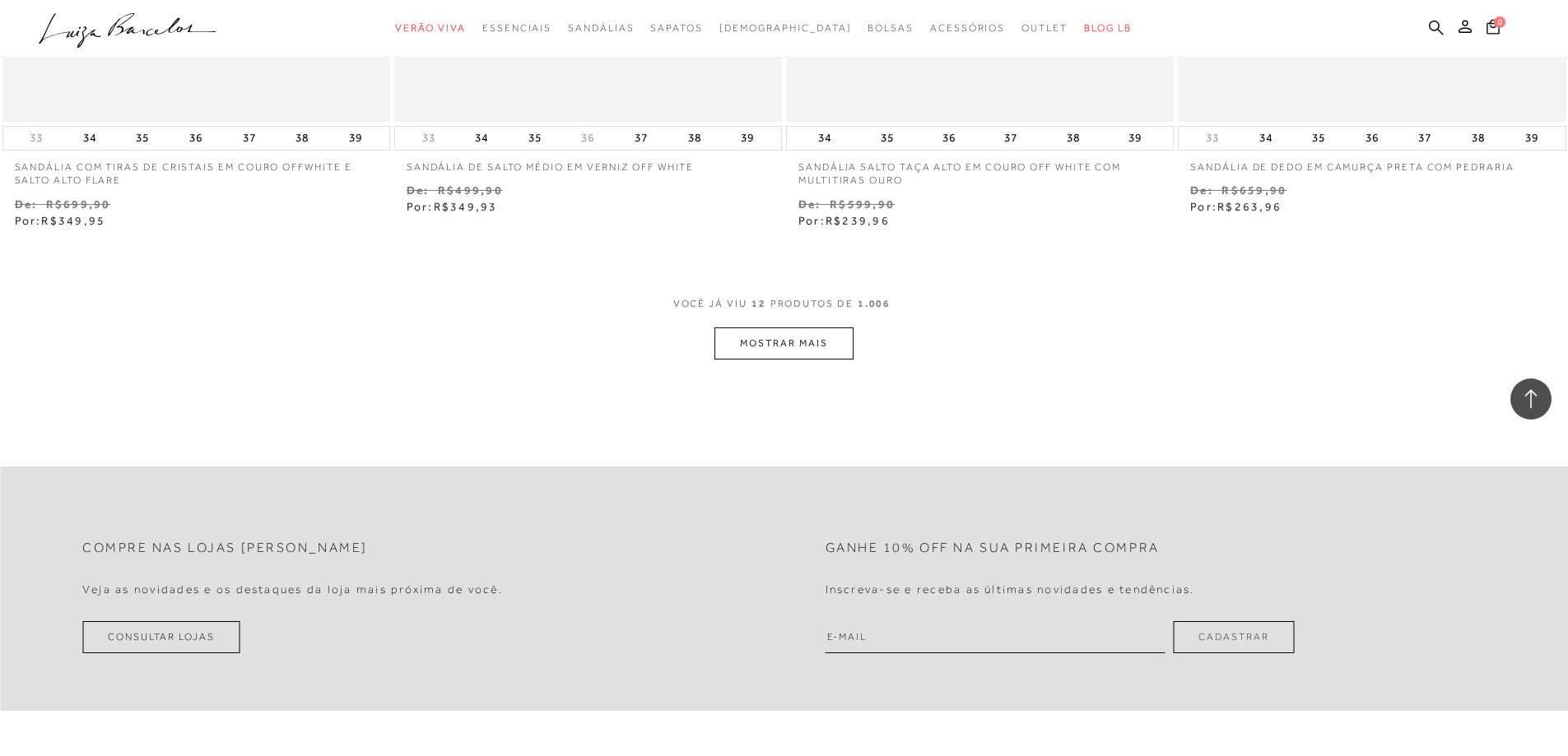
scroll to position [2057, 0]
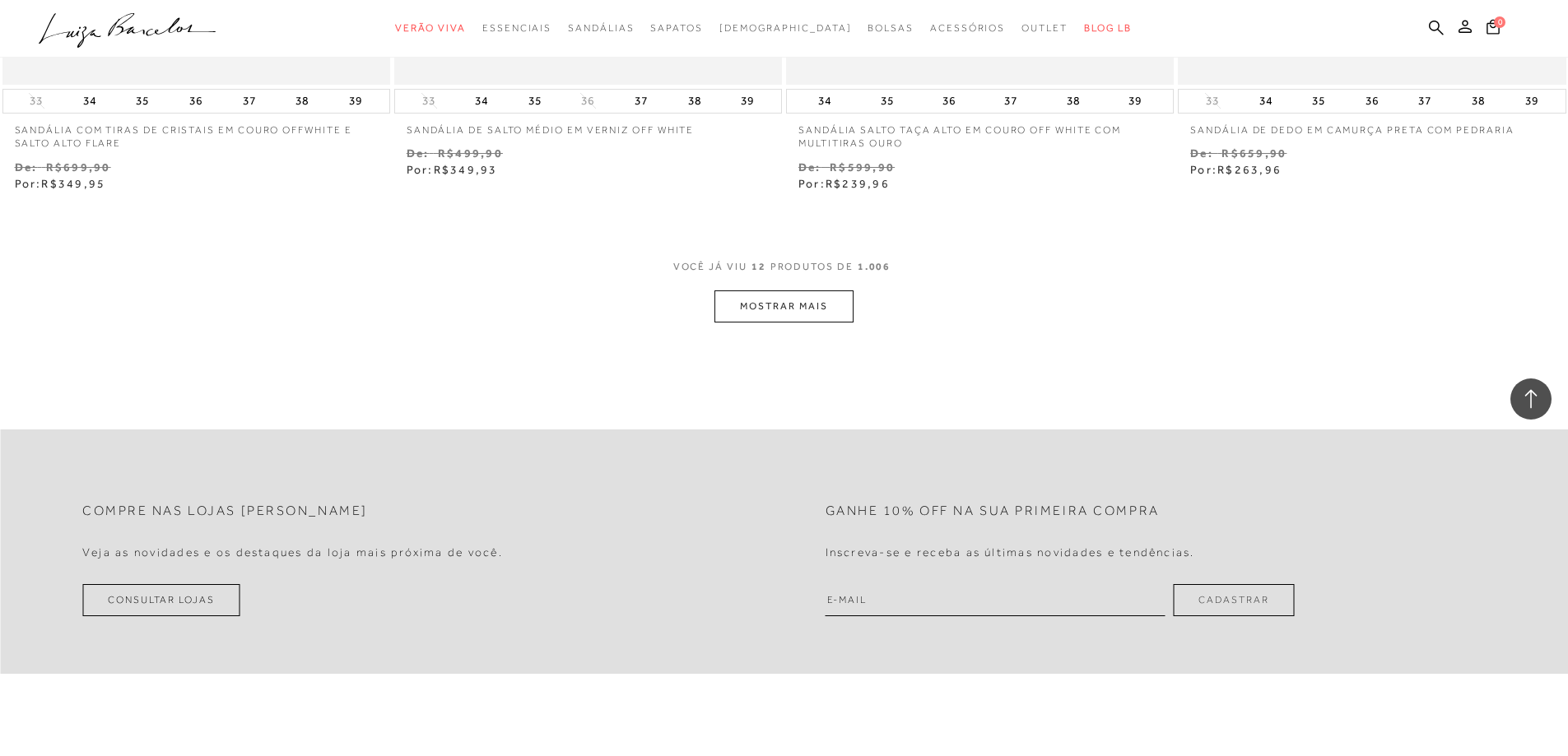
click at [804, 308] on button "MOSTRAR MAIS" at bounding box center [784, 306] width 139 height 32
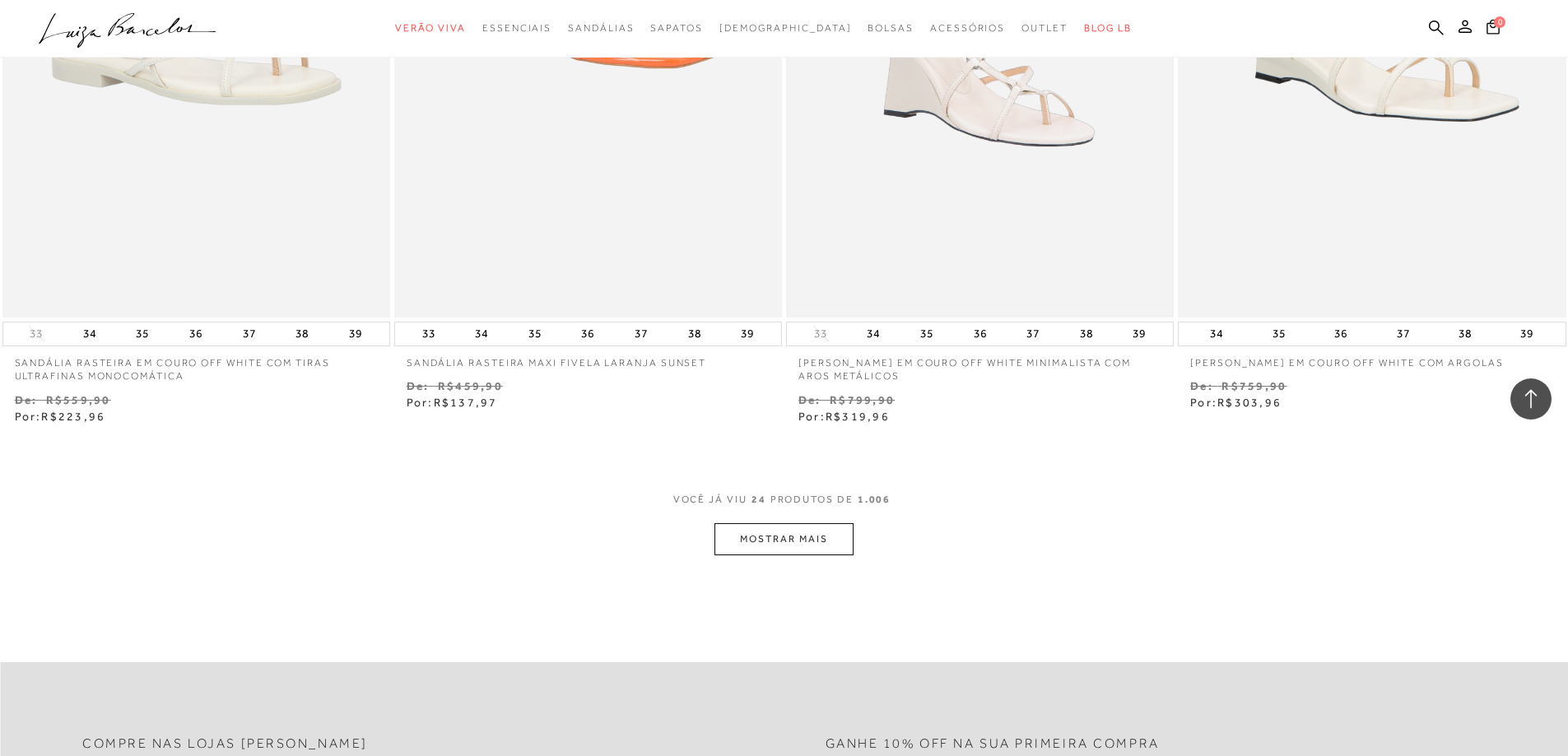
scroll to position [4196, 0]
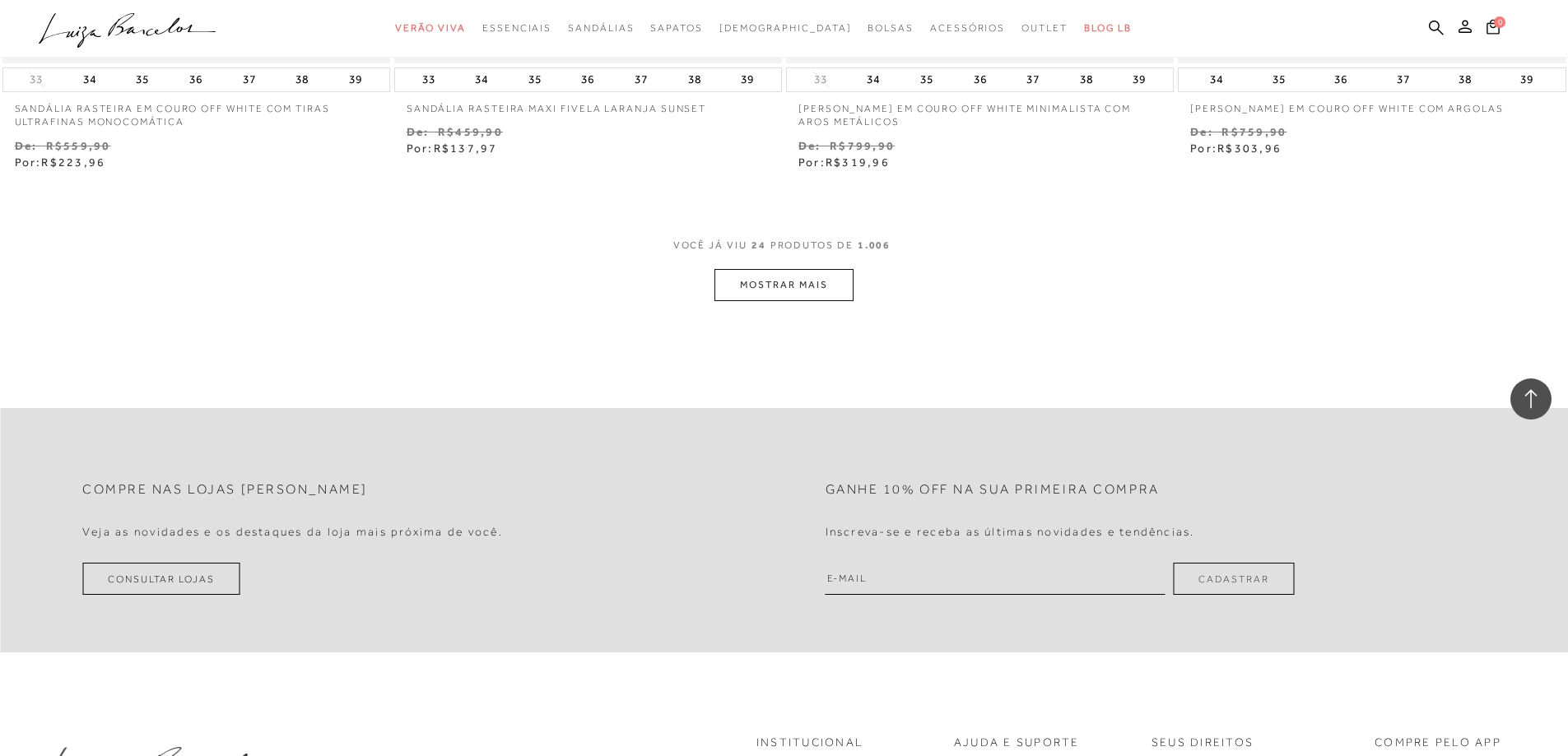
click at [809, 293] on button "MOSTRAR MAIS" at bounding box center [784, 285] width 139 height 32
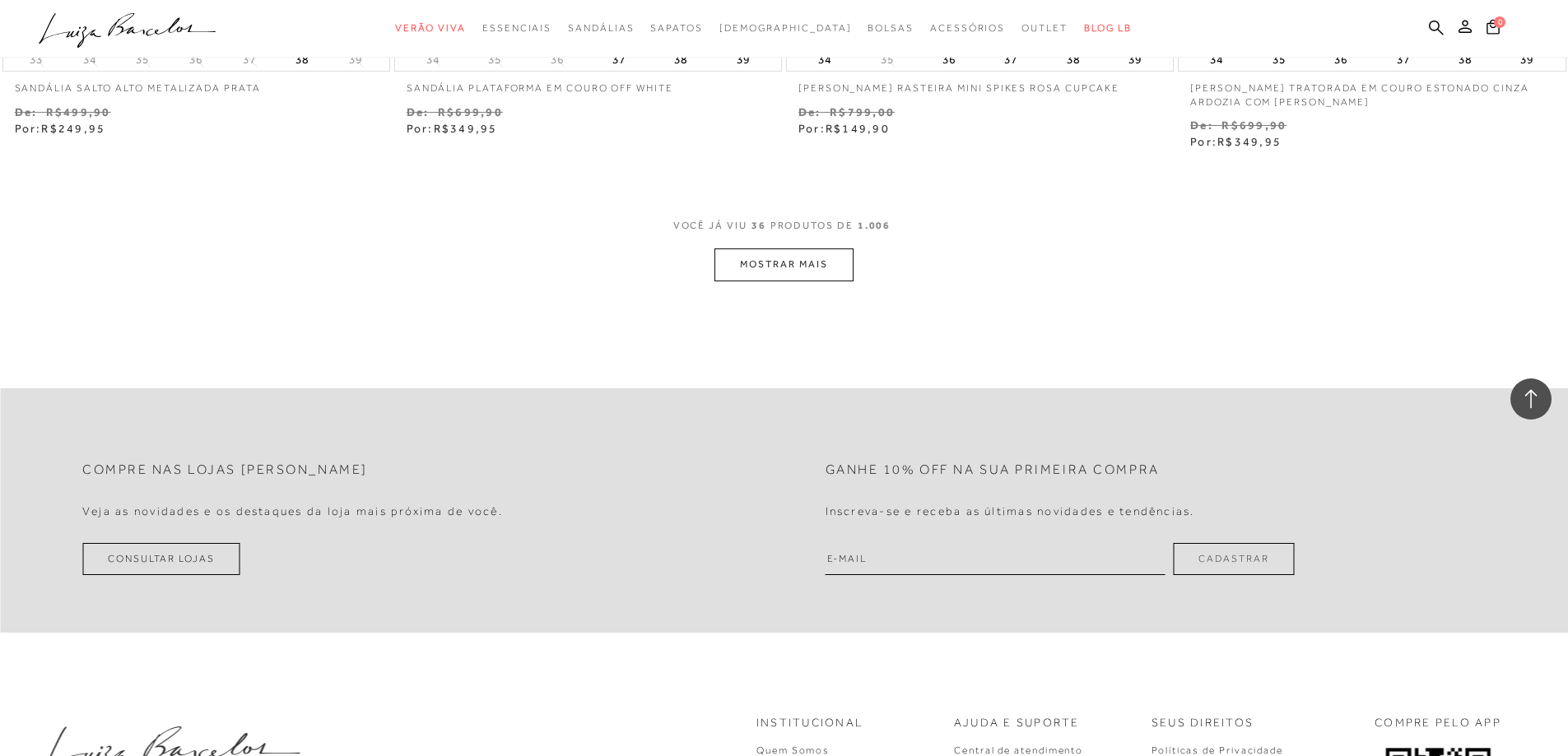
scroll to position [6336, 0]
click at [835, 267] on button "MOSTRAR MAIS" at bounding box center [784, 264] width 139 height 32
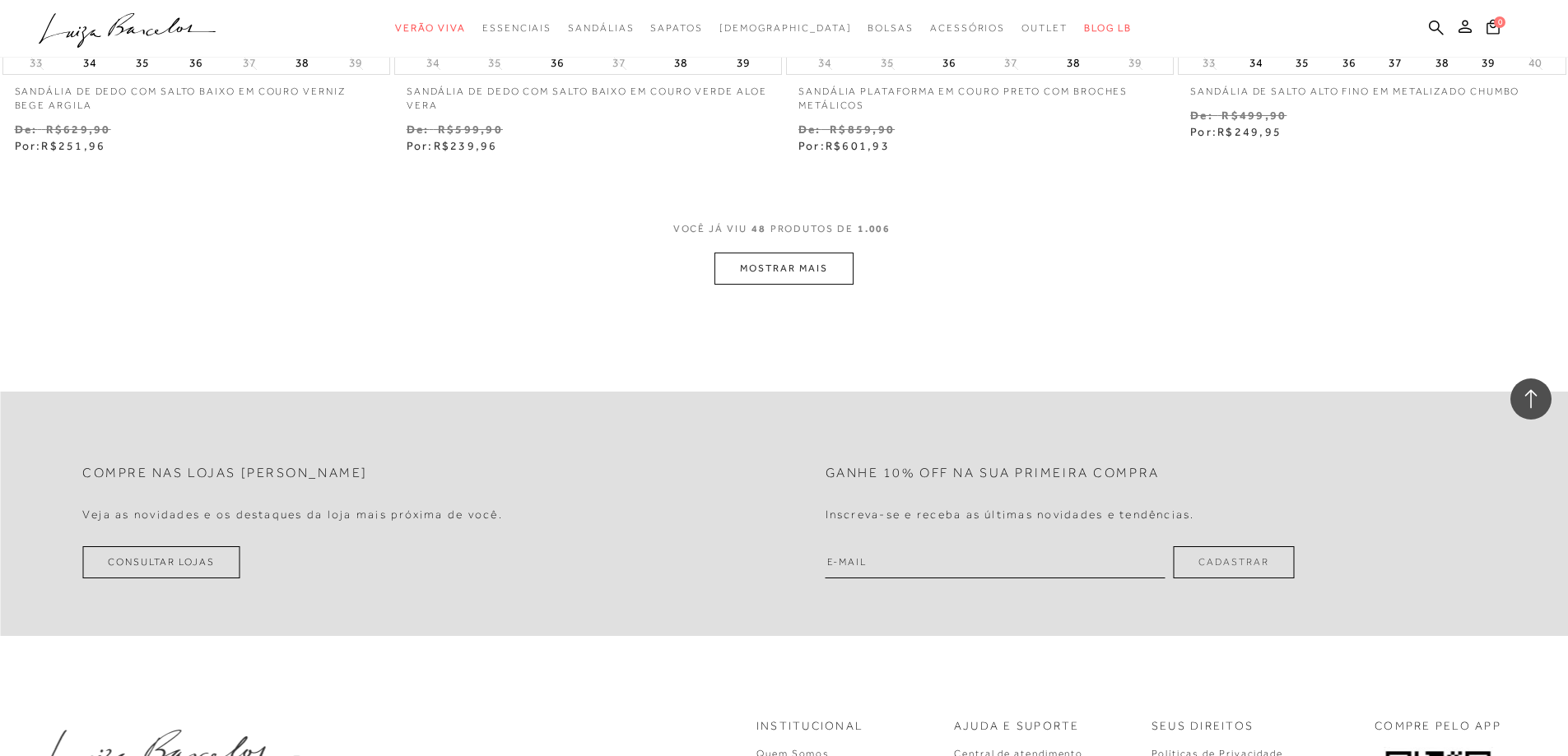
scroll to position [8474, 0]
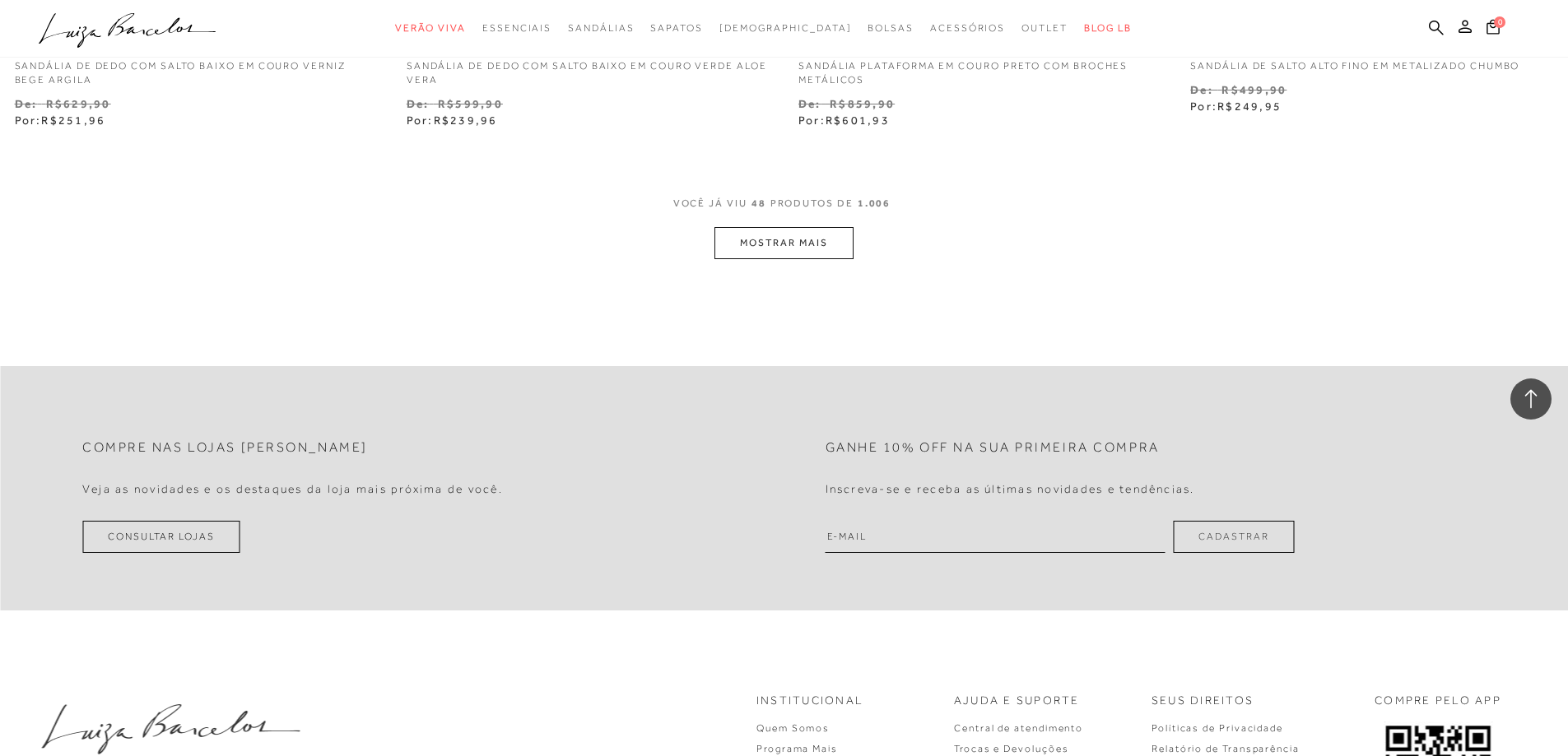
click at [729, 239] on button "MOSTRAR MAIS" at bounding box center [784, 243] width 139 height 32
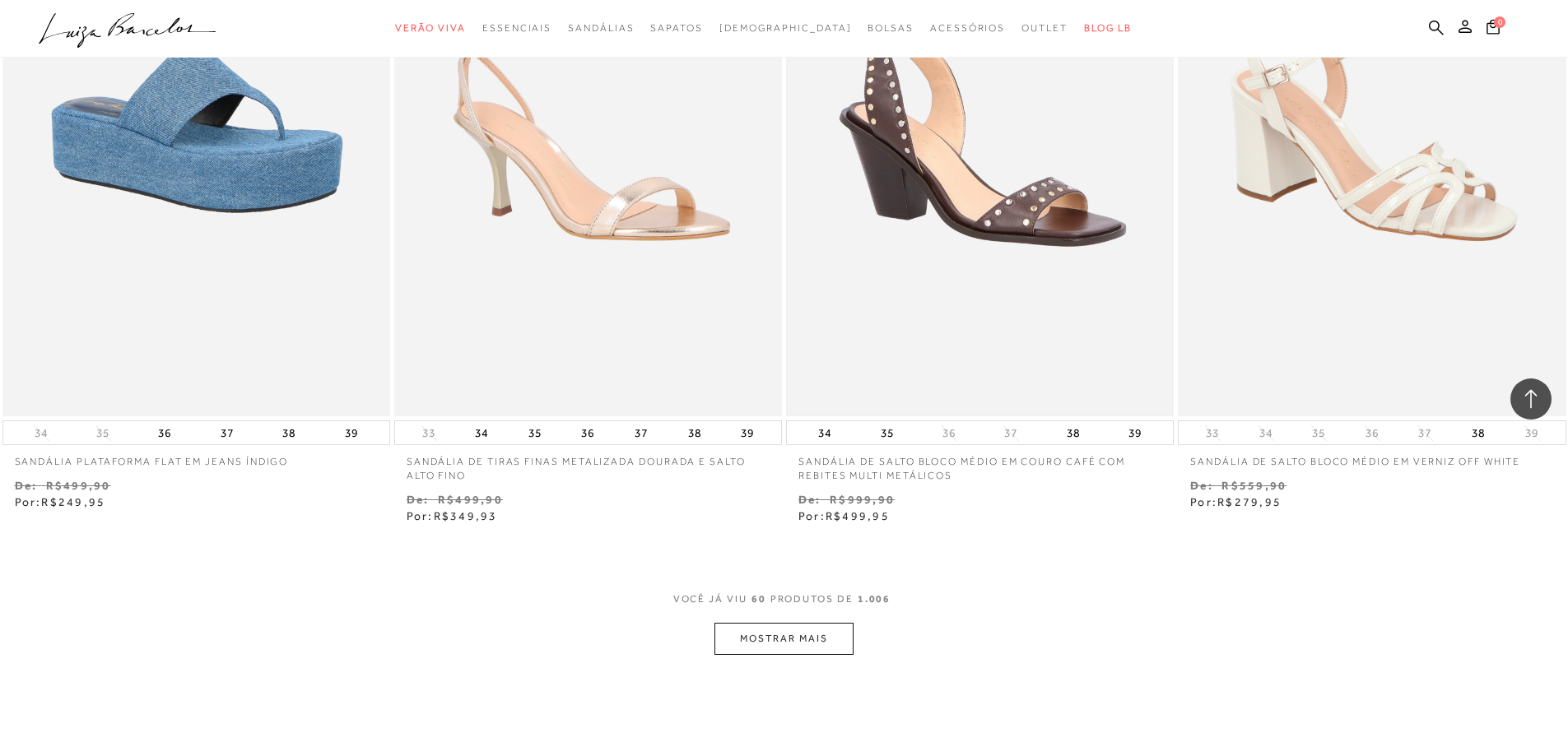
scroll to position [10449, 0]
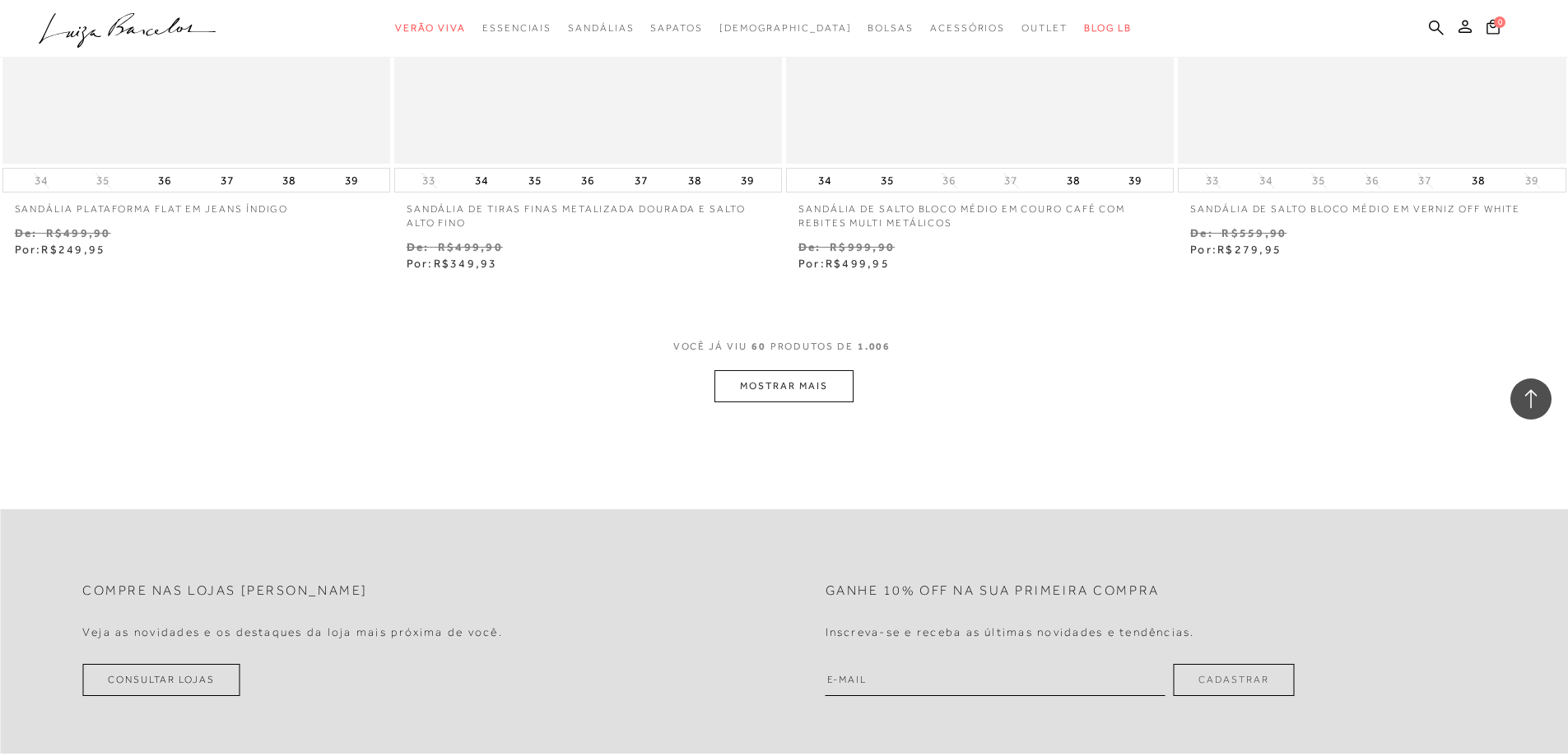
click at [801, 395] on button "MOSTRAR MAIS" at bounding box center [784, 386] width 139 height 32
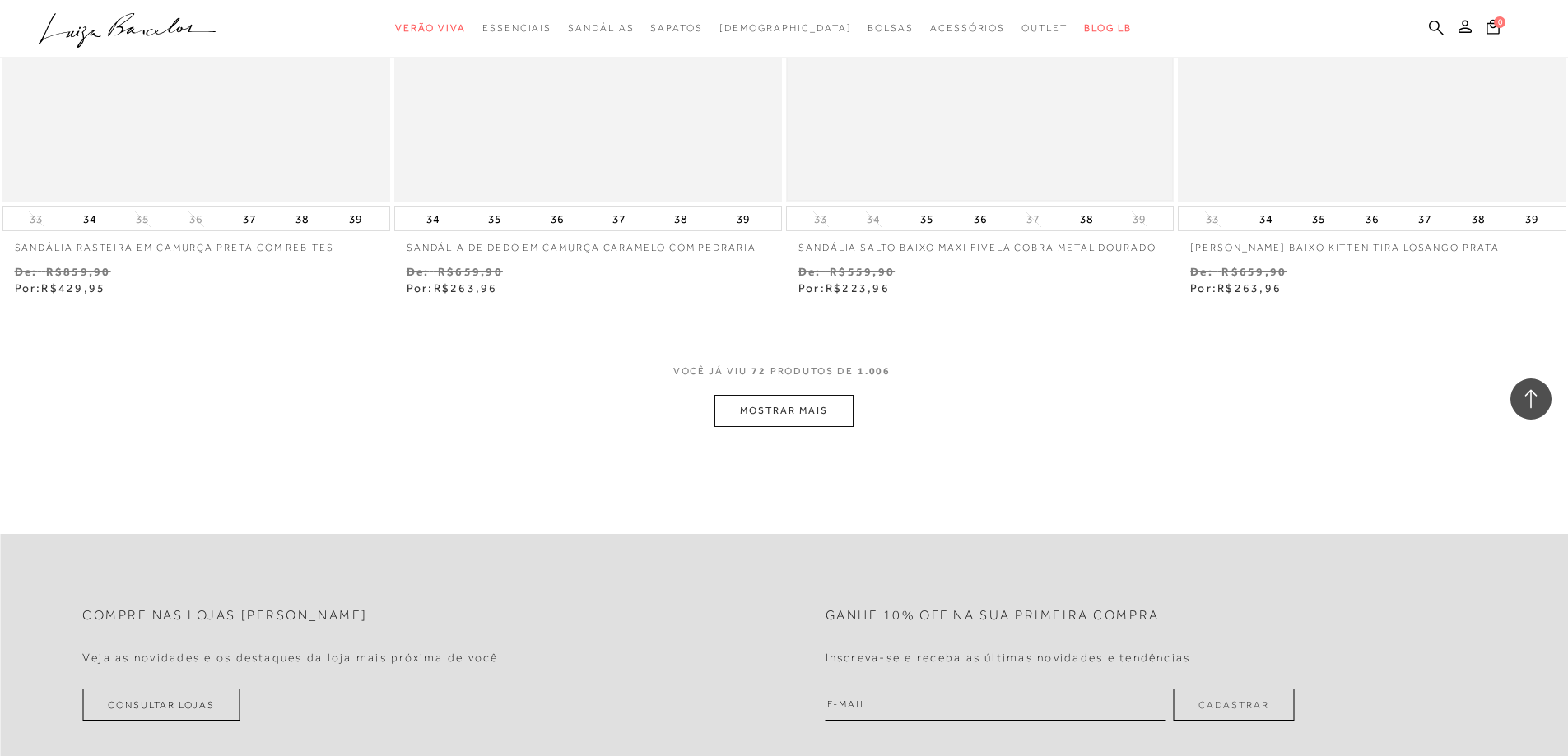
scroll to position [12835, 0]
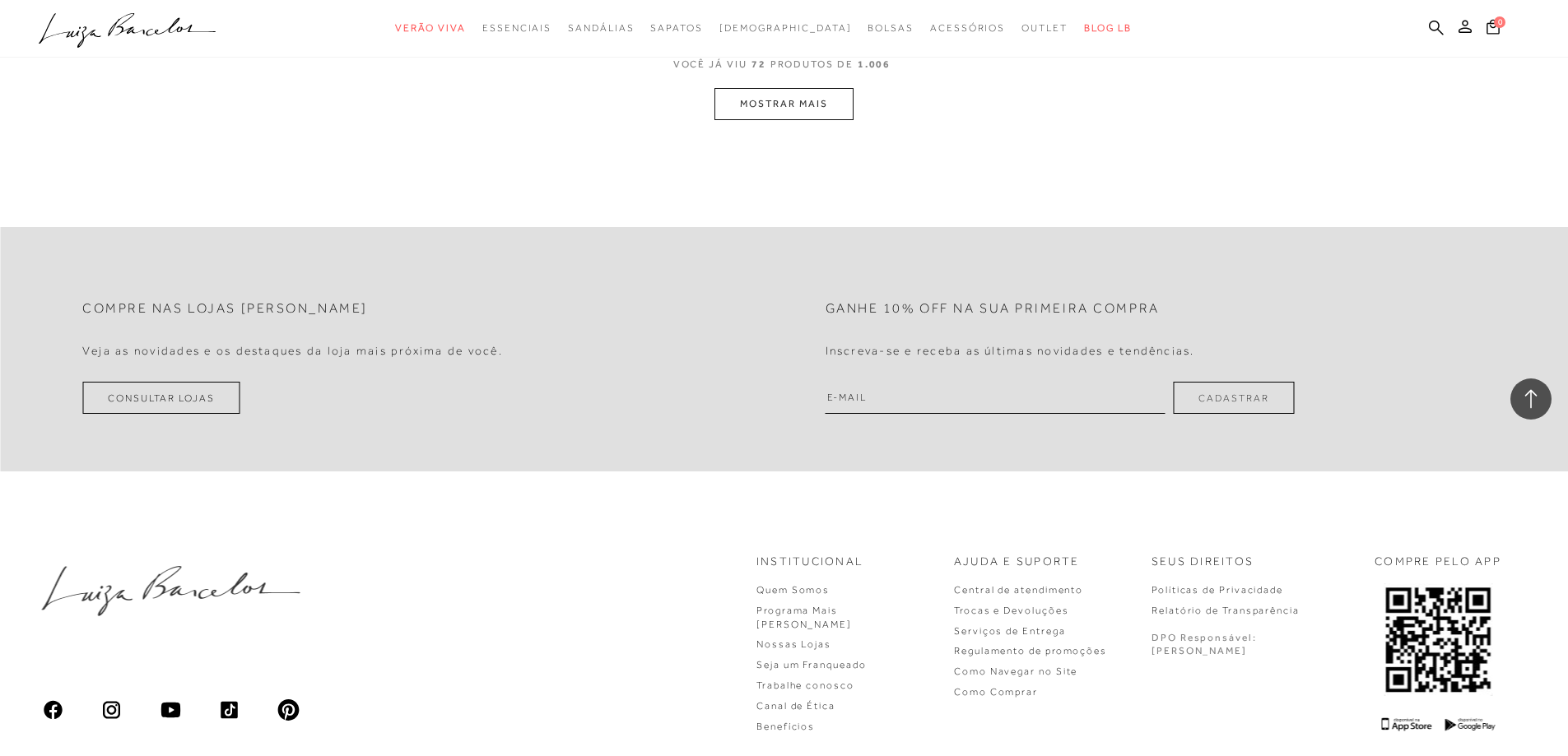
click at [812, 114] on button "MOSTRAR MAIS" at bounding box center [784, 104] width 139 height 32
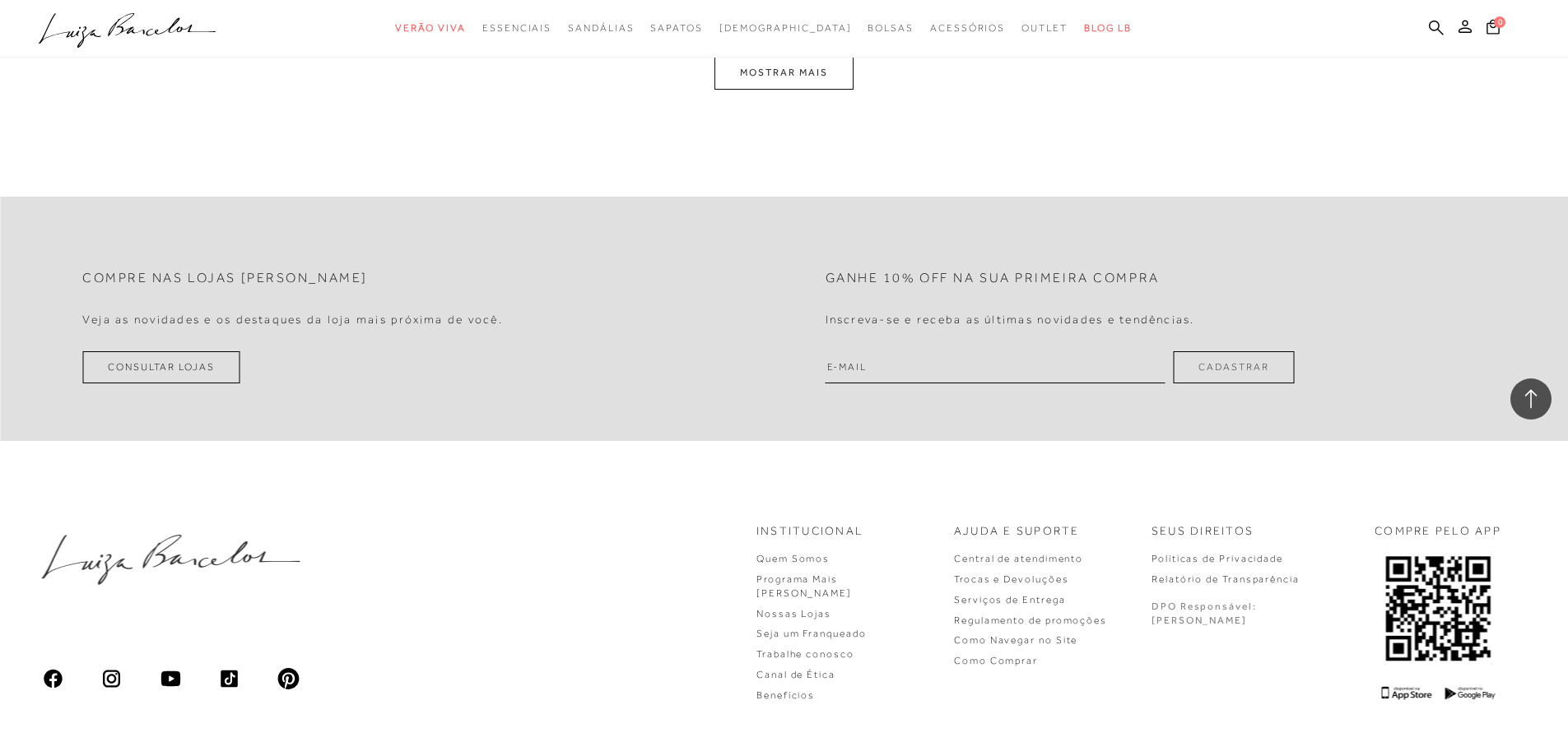
scroll to position [14955, 0]
